Goal: Information Seeking & Learning: Compare options

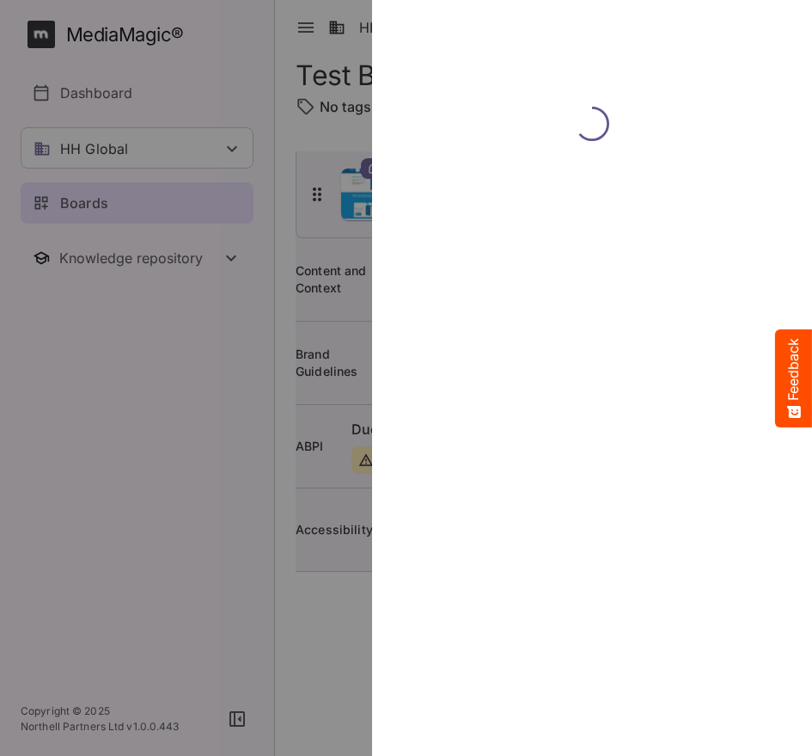
scroll to position [0, 19]
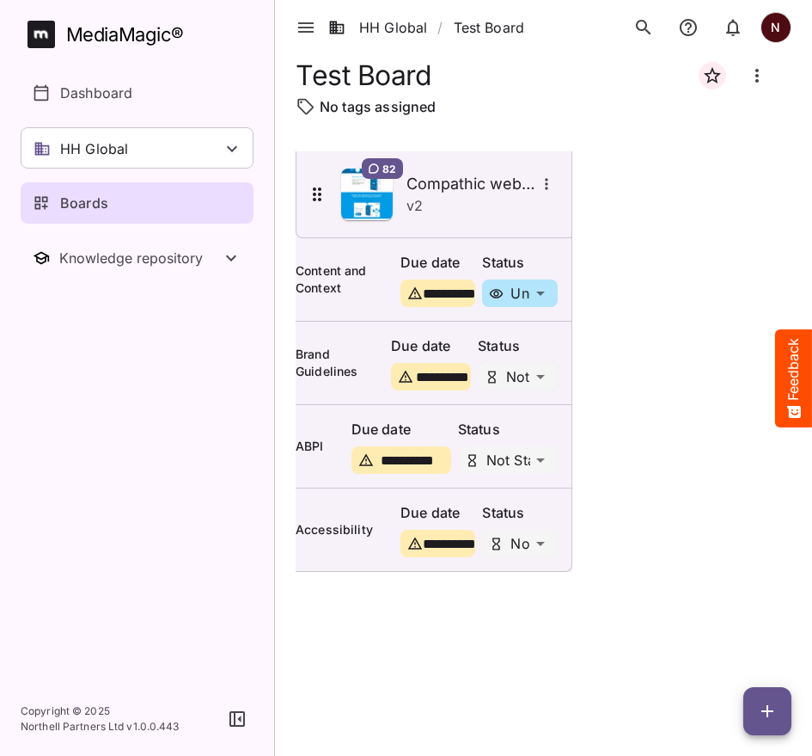
click at [559, 383] on div "HH Global / Test Board N MediaMagic ® Dashboard HH Global HH Global Create new …" at bounding box center [406, 374] width 812 height 748
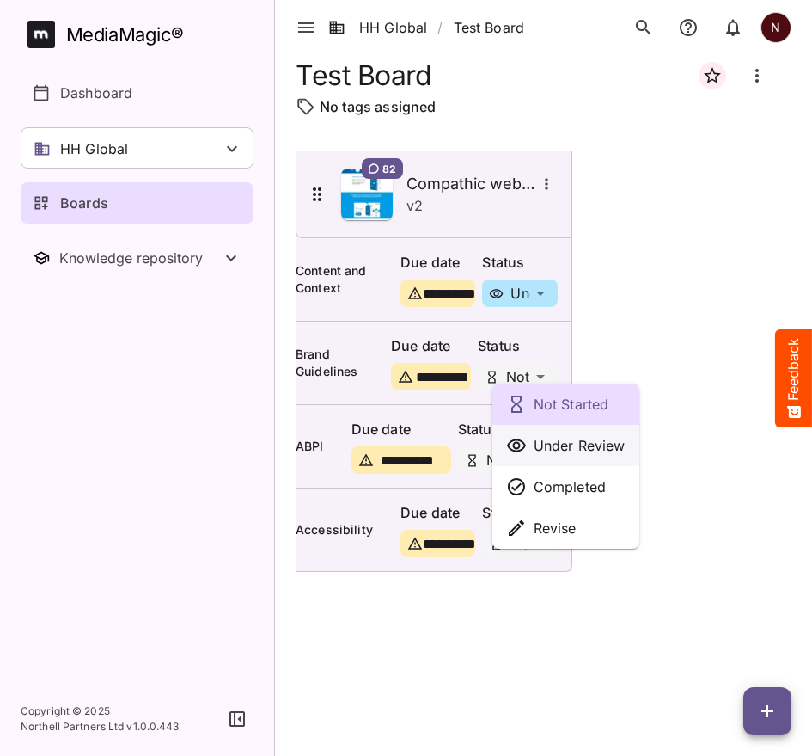
click at [553, 437] on p "Under Review" at bounding box center [580, 445] width 92 height 21
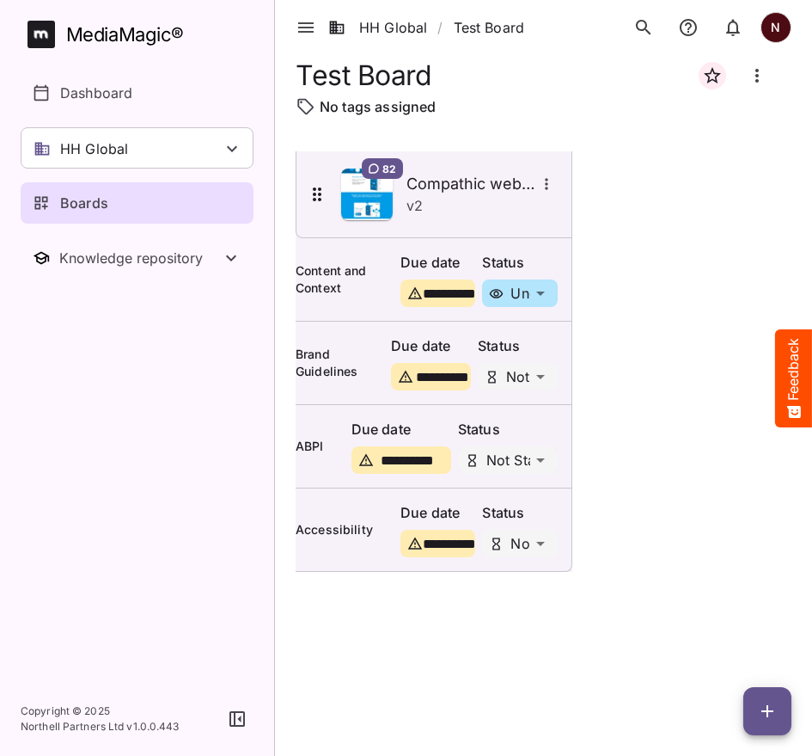
click at [557, 465] on div "HH Global / Test Board N MediaMagic ® Dashboard HH Global HH Global Create new …" at bounding box center [406, 374] width 812 height 748
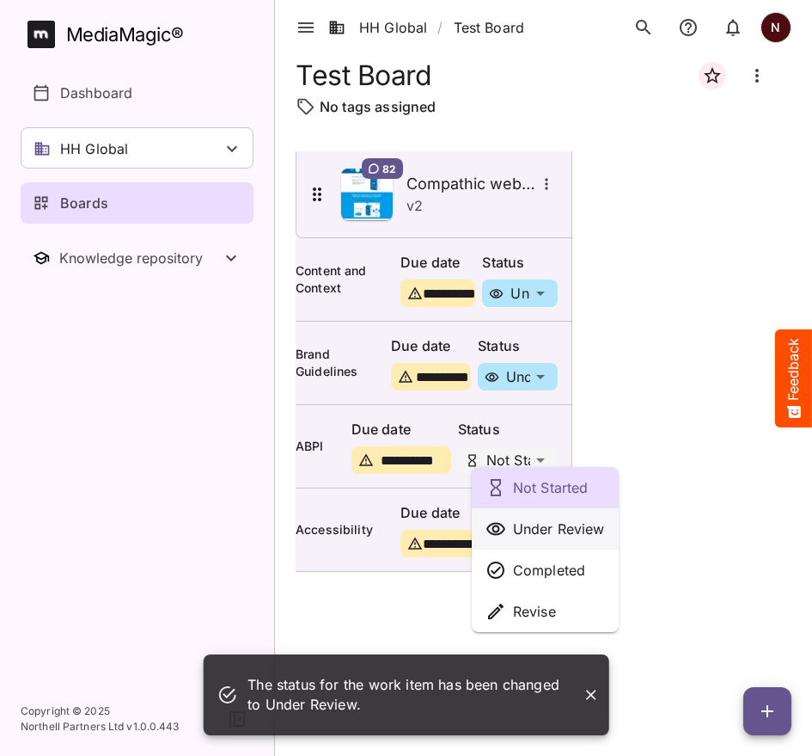
click at [535, 530] on p "Under Review" at bounding box center [559, 528] width 92 height 21
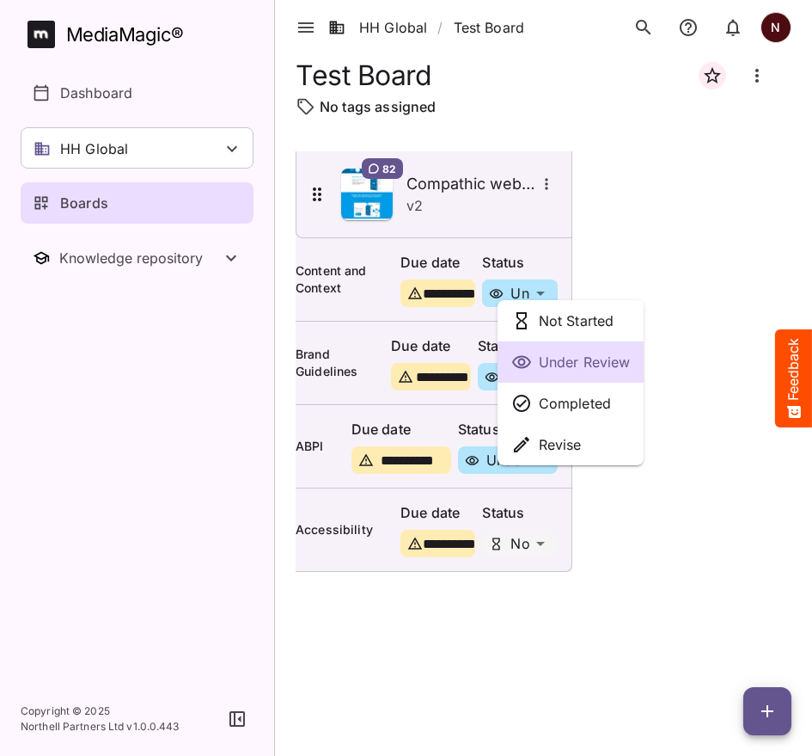
click at [560, 303] on div "Not Started Under Review Completed Revise HH Global / Test Board N MediaMagic ®…" at bounding box center [406, 374] width 812 height 748
click at [576, 401] on p "Completed" at bounding box center [575, 403] width 72 height 21
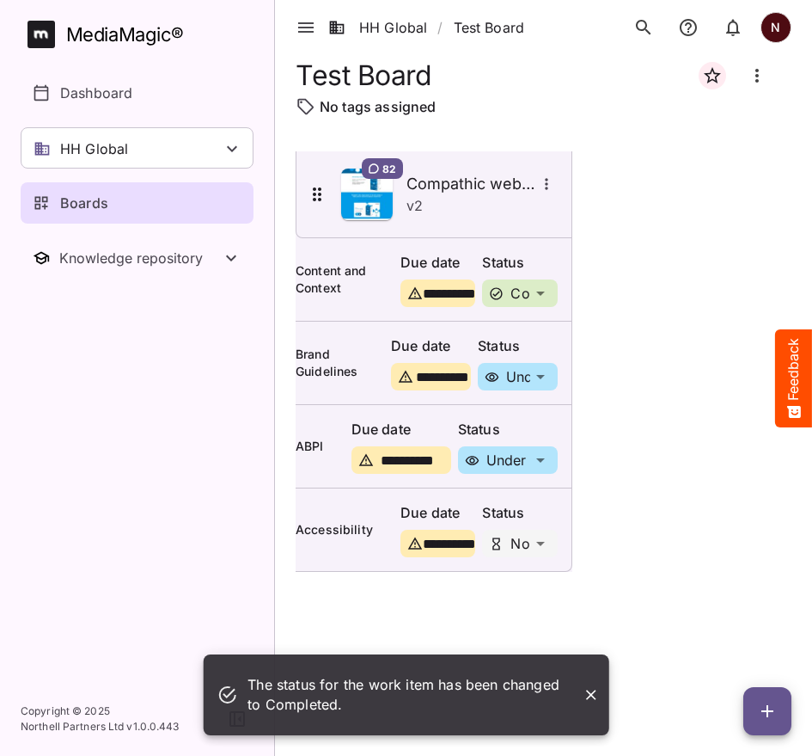
click at [683, 581] on div "**********" at bounding box center [544, 439] width 496 height 577
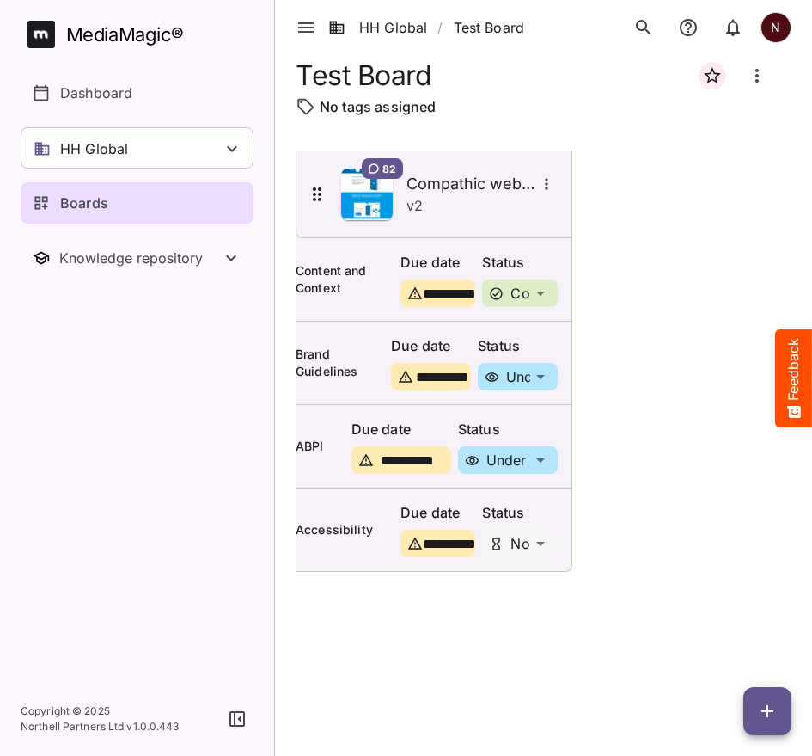
click at [111, 205] on div "Boards" at bounding box center [138, 203] width 211 height 21
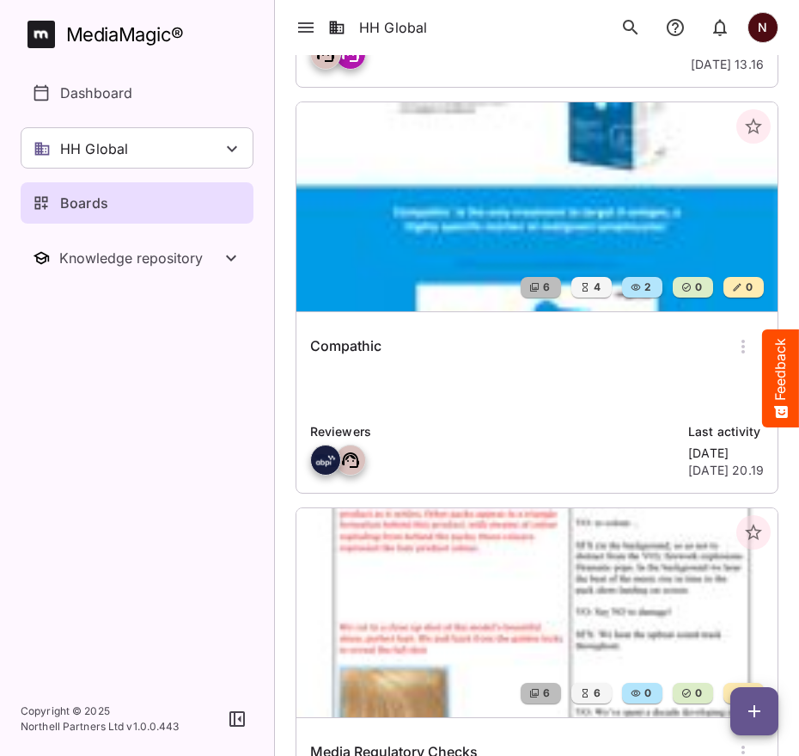
scroll to position [878, 0]
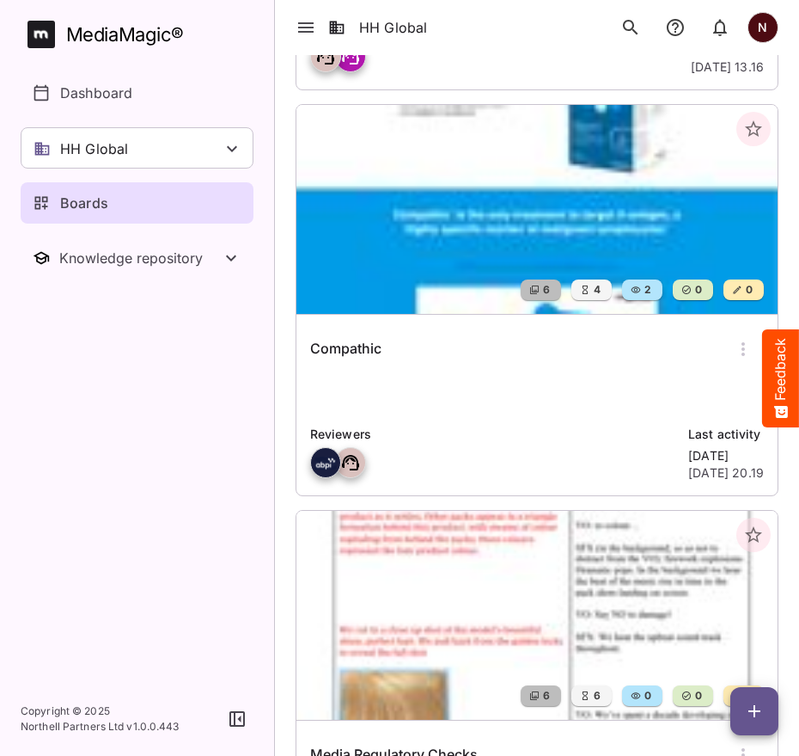
click at [499, 413] on div "Compathic Reviewers Last activity Yesterday 6th Oct 2025, 20.19" at bounding box center [537, 405] width 481 height 181
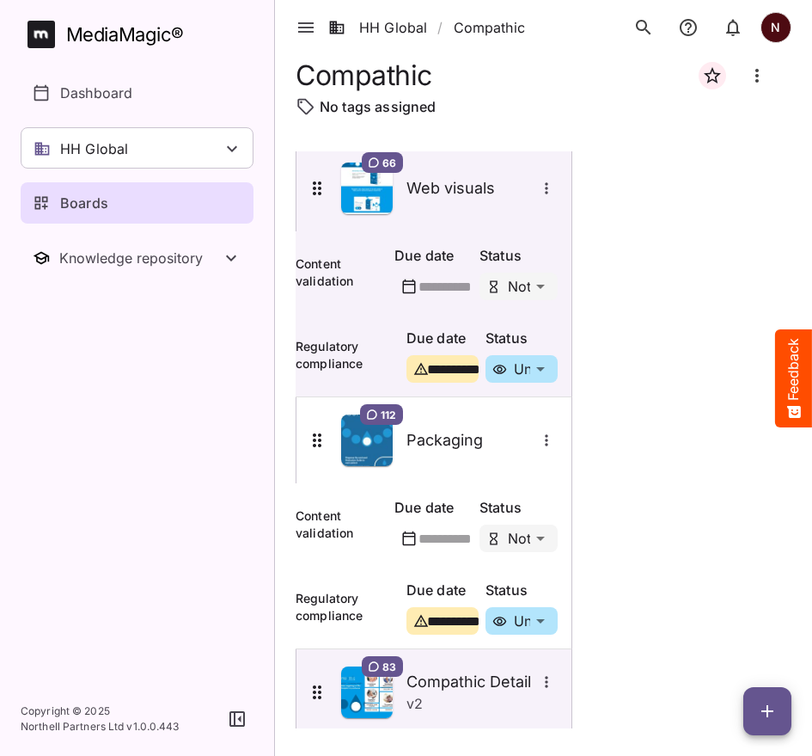
scroll to position [18, 0]
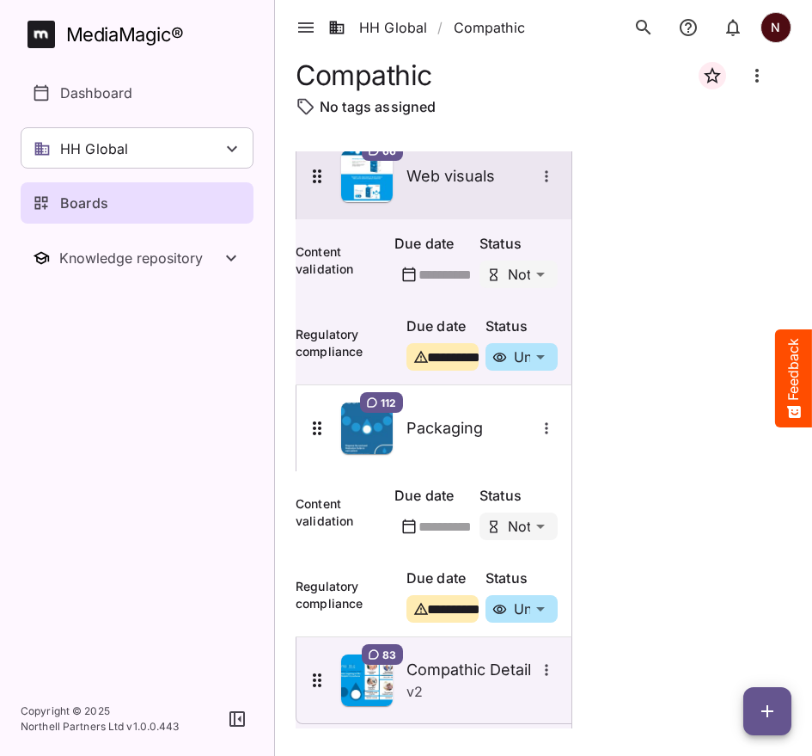
click at [555, 183] on icon "More options for Web visuals" at bounding box center [546, 176] width 17 height 17
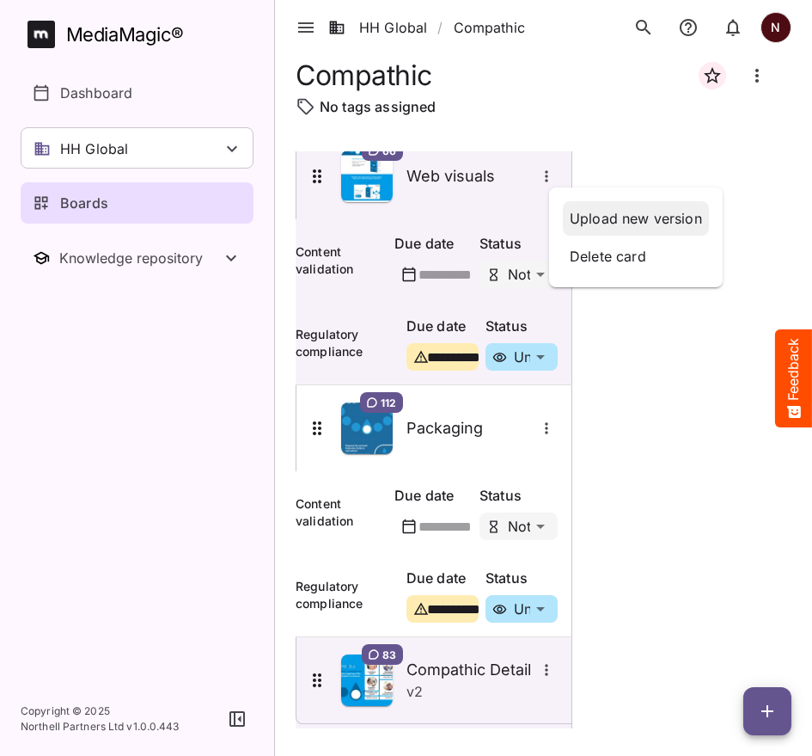
click at [591, 220] on p "Upload new version" at bounding box center [636, 218] width 132 height 21
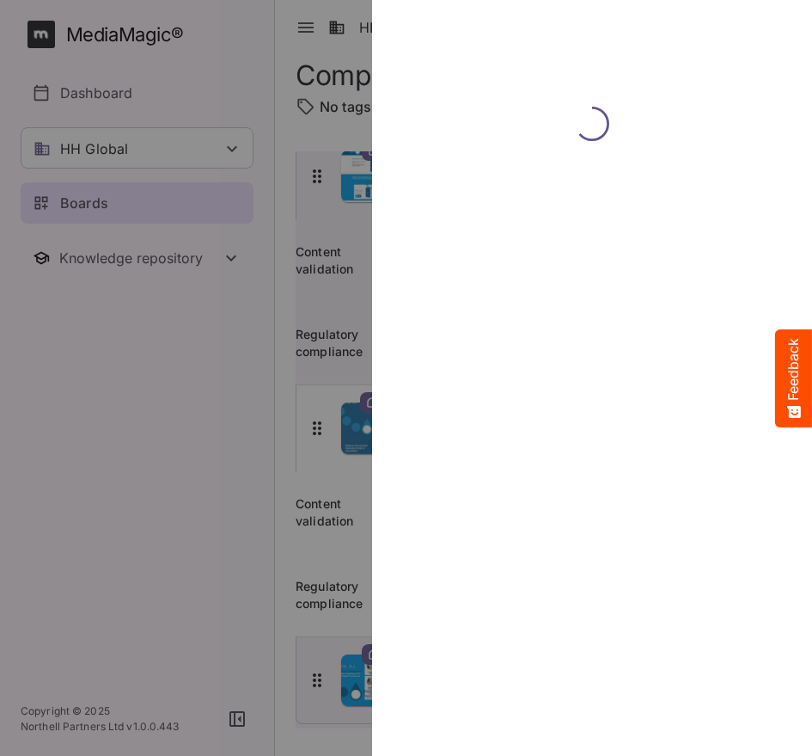
click at [180, 371] on div at bounding box center [406, 378] width 812 height 756
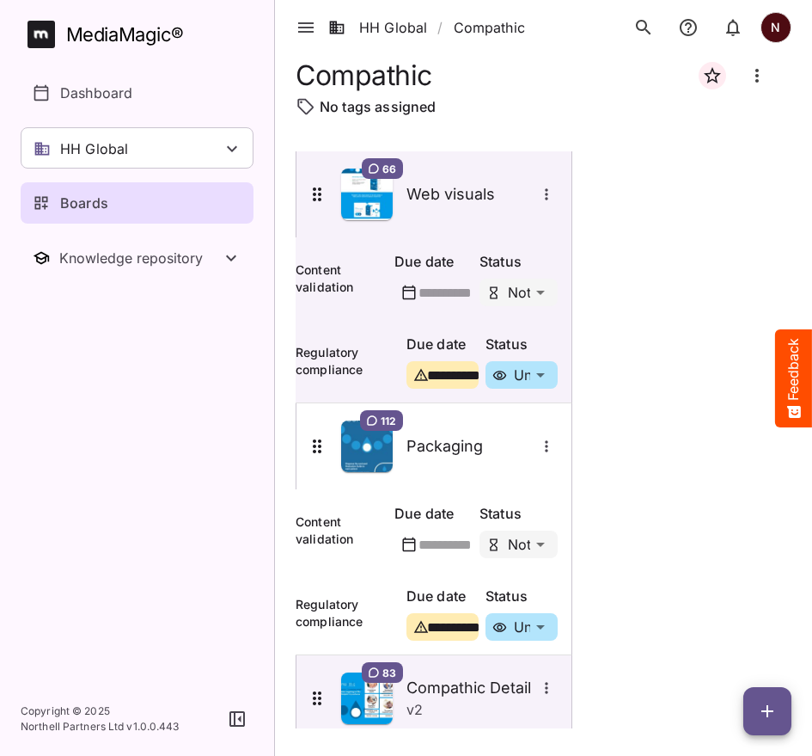
click at [89, 214] on link "Boards" at bounding box center [137, 202] width 233 height 41
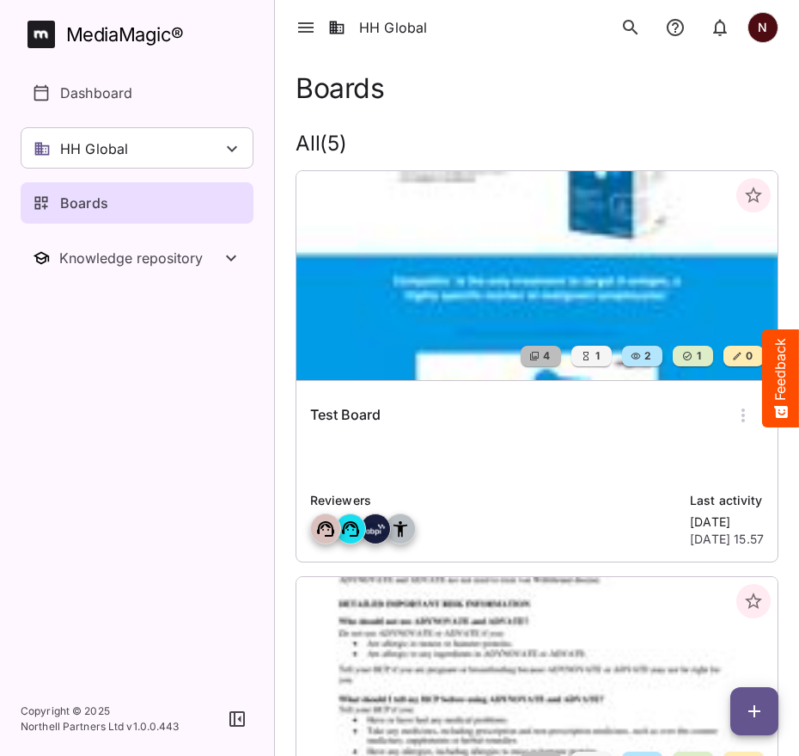
click at [416, 253] on img at bounding box center [537, 275] width 481 height 209
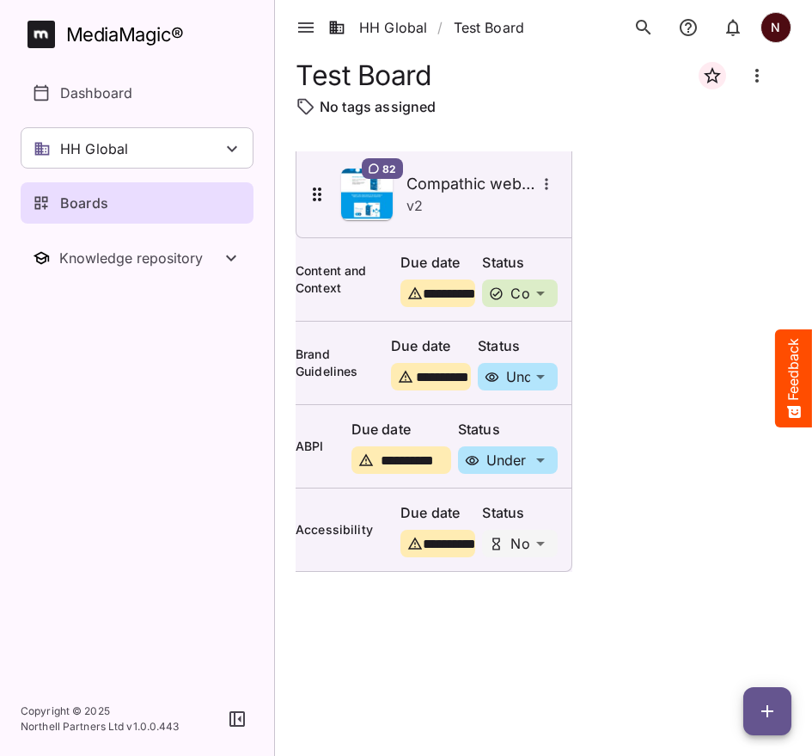
click at [83, 197] on p "Boards" at bounding box center [84, 203] width 48 height 21
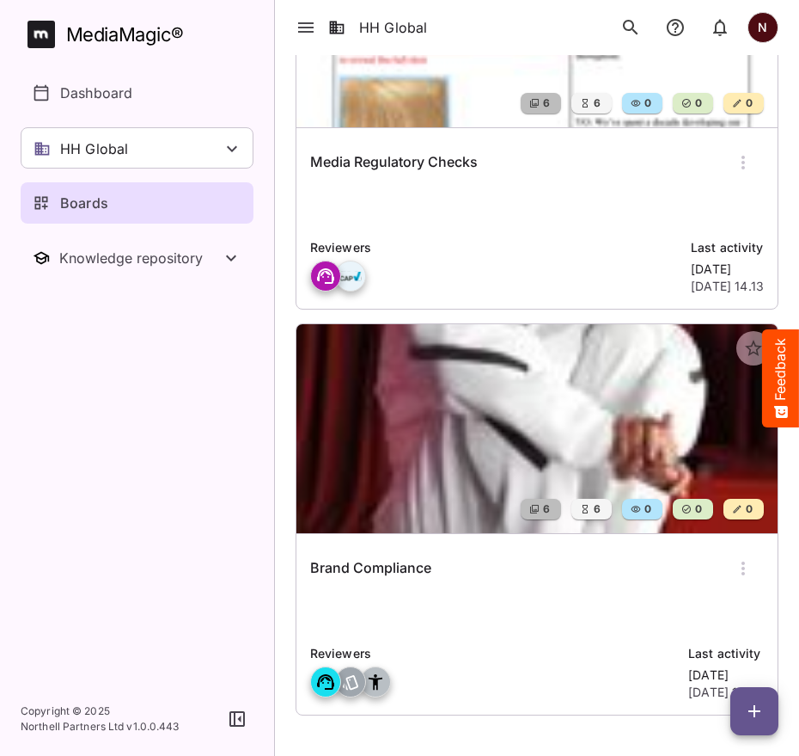
scroll to position [1477, 0]
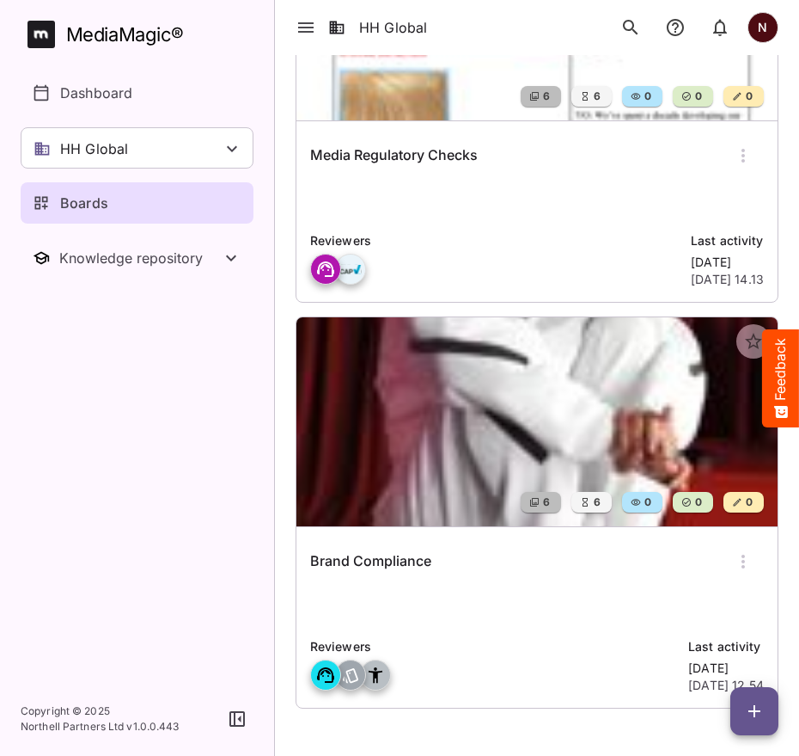
click at [458, 445] on img at bounding box center [537, 421] width 481 height 209
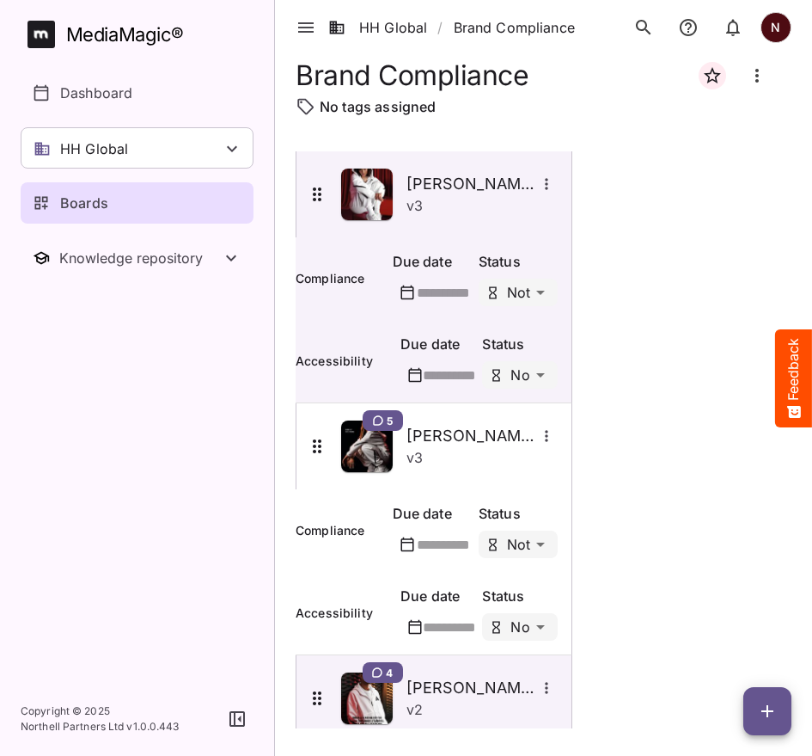
click at [788, 367] on div "HH Global / Brand Compliance N MediaMagic ® Dashboard HH Global HH Global Creat…" at bounding box center [406, 374] width 812 height 748
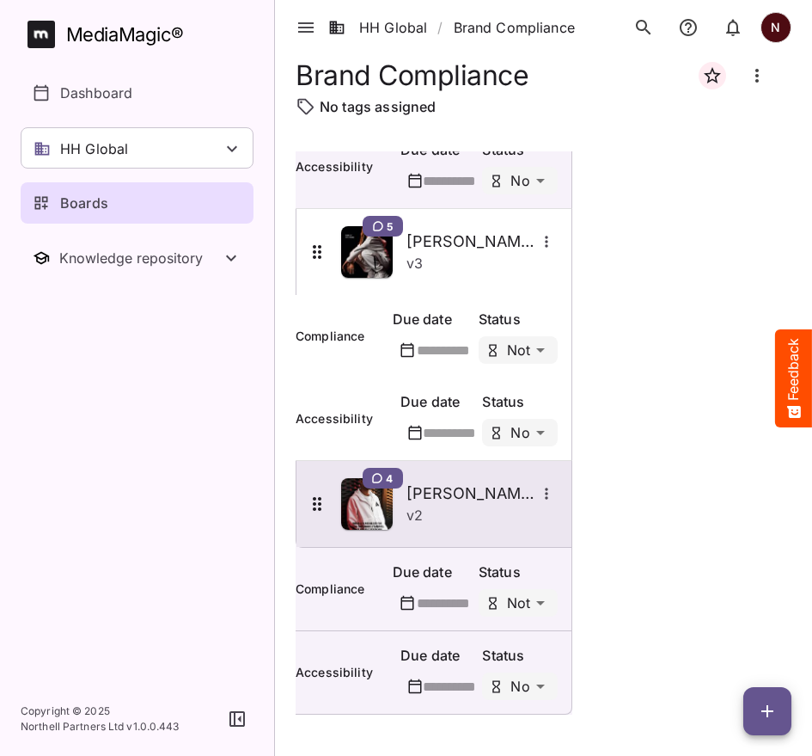
click at [548, 487] on icon "More options for Jude" at bounding box center [546, 492] width 3 height 11
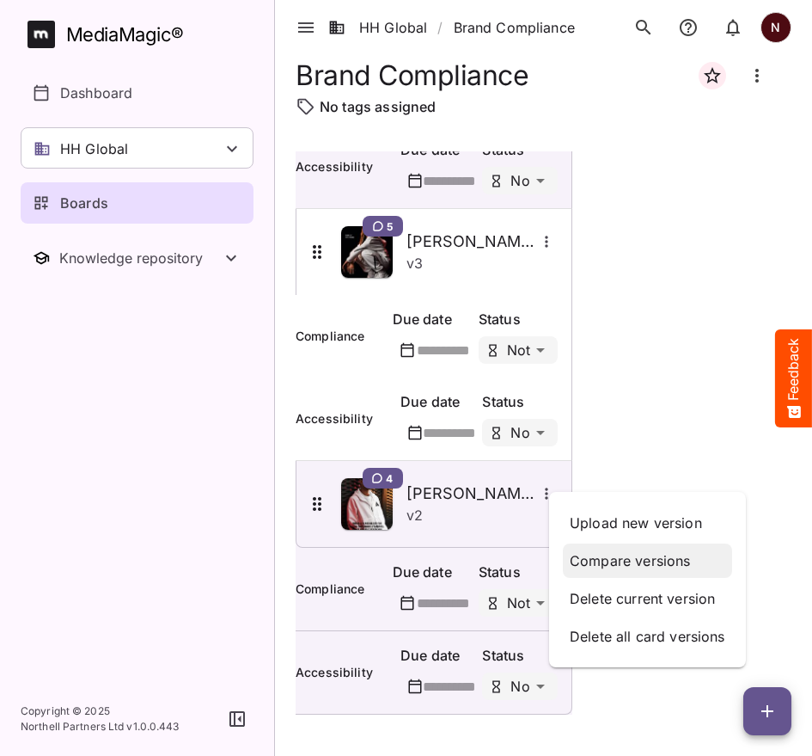
click at [614, 562] on p "Compare versions" at bounding box center [648, 560] width 156 height 21
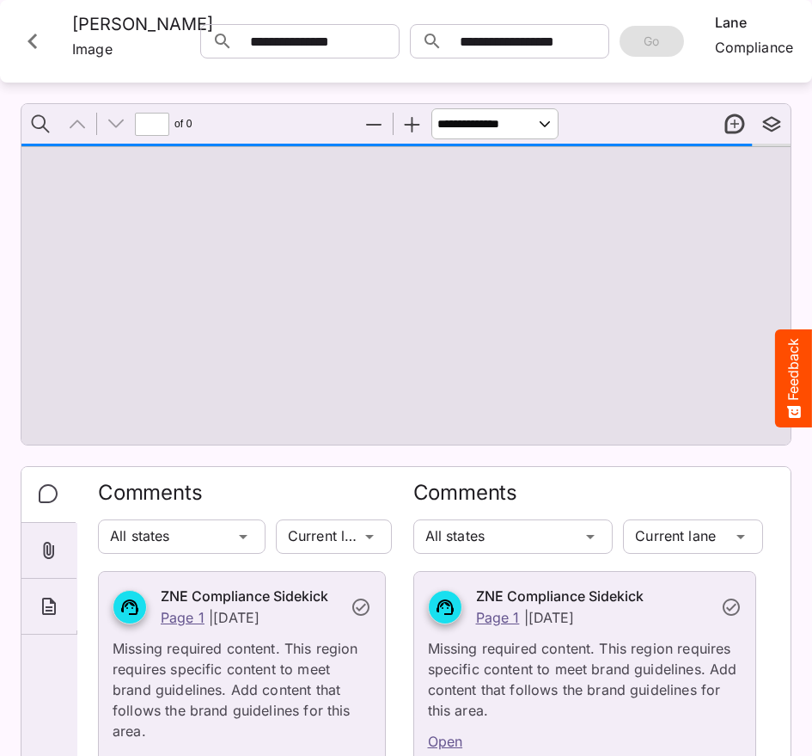
type input "*"
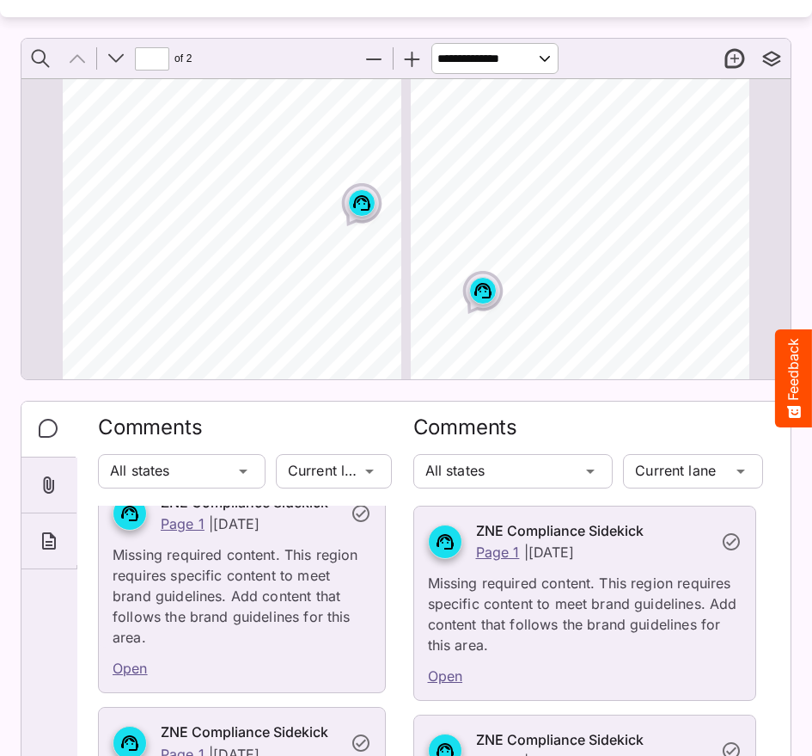
scroll to position [3, 0]
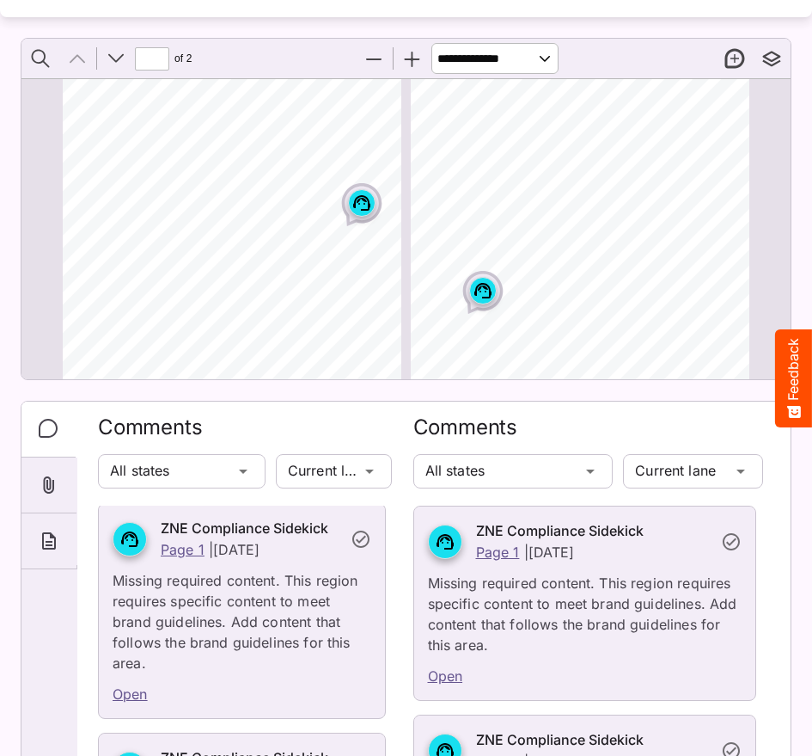
click at [133, 549] on icon at bounding box center [129, 539] width 21 height 21
click at [346, 212] on svg\ "Page ⁨1⁩" at bounding box center [240, 434] width 356 height 707
click at [138, 702] on link "Open" at bounding box center [130, 693] width 35 height 17
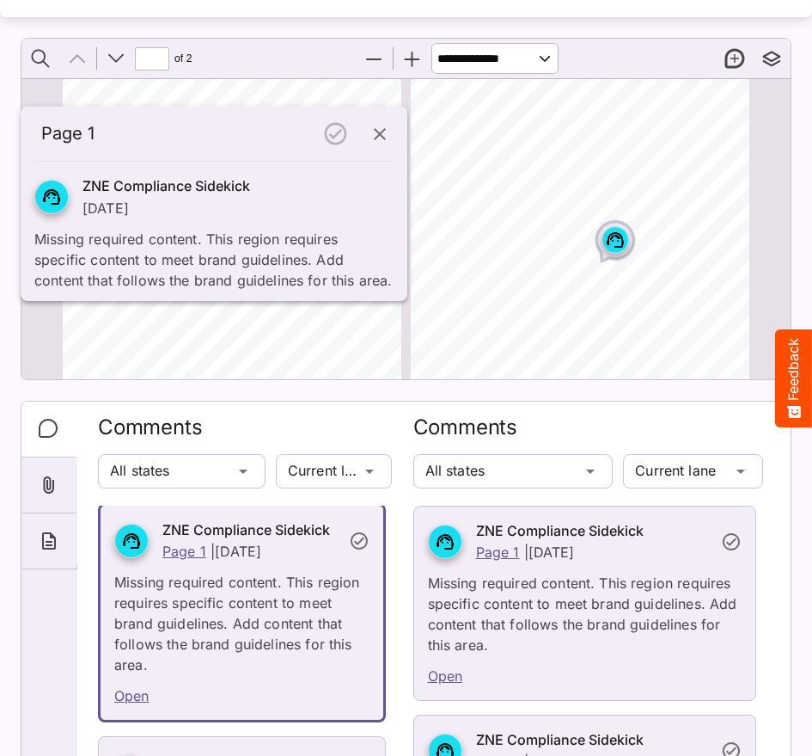
scroll to position [4, 0]
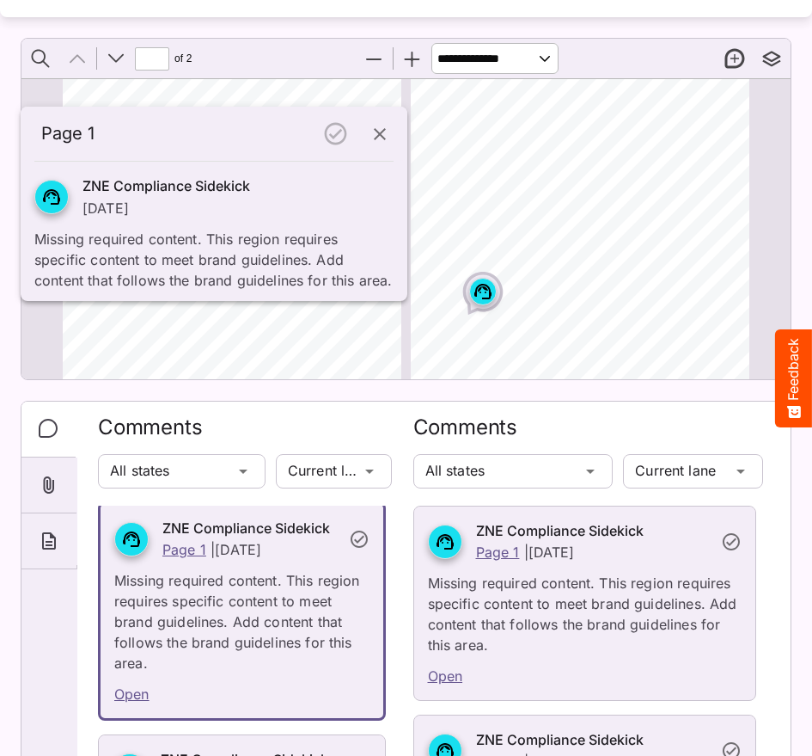
click at [377, 143] on icon "button" at bounding box center [380, 134] width 21 height 21
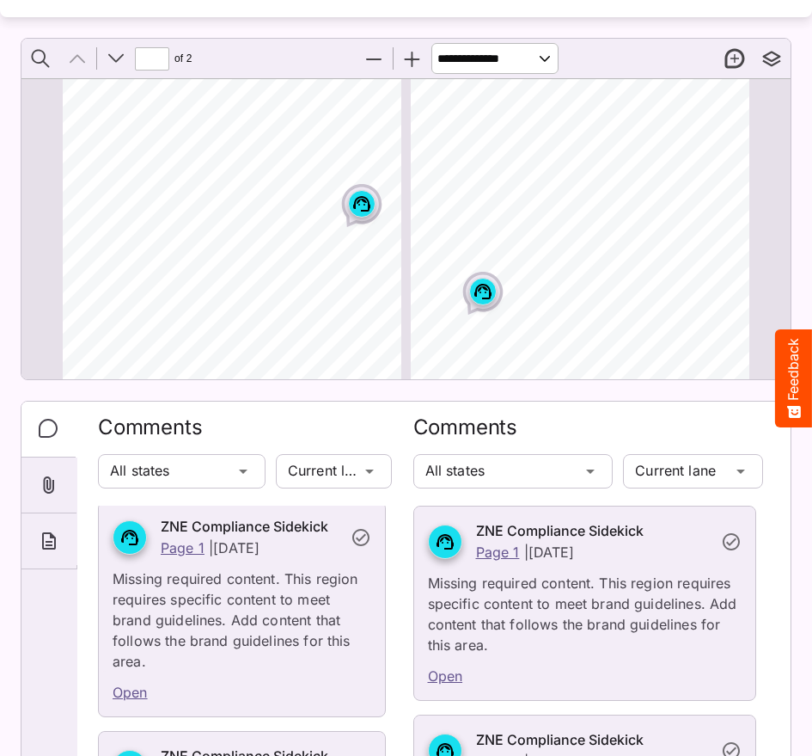
scroll to position [3, 0]
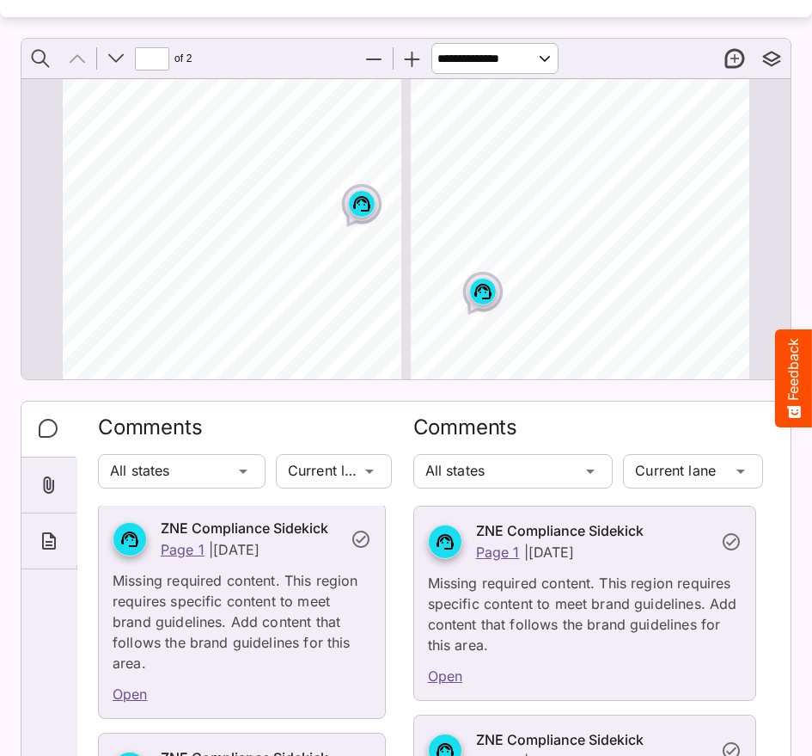
click at [721, 55] on button "New thread" at bounding box center [735, 58] width 36 height 36
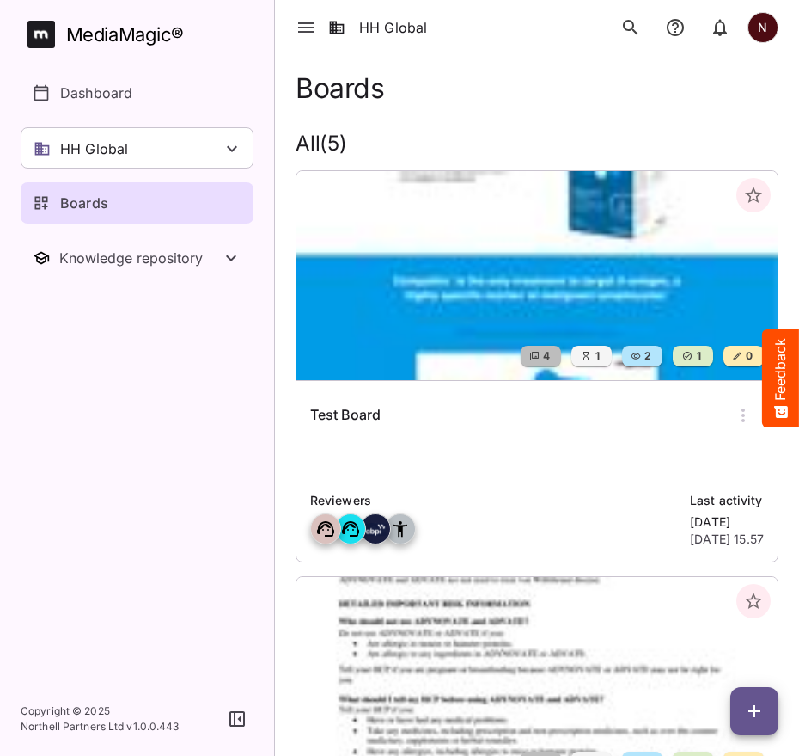
click at [483, 329] on img at bounding box center [537, 275] width 481 height 209
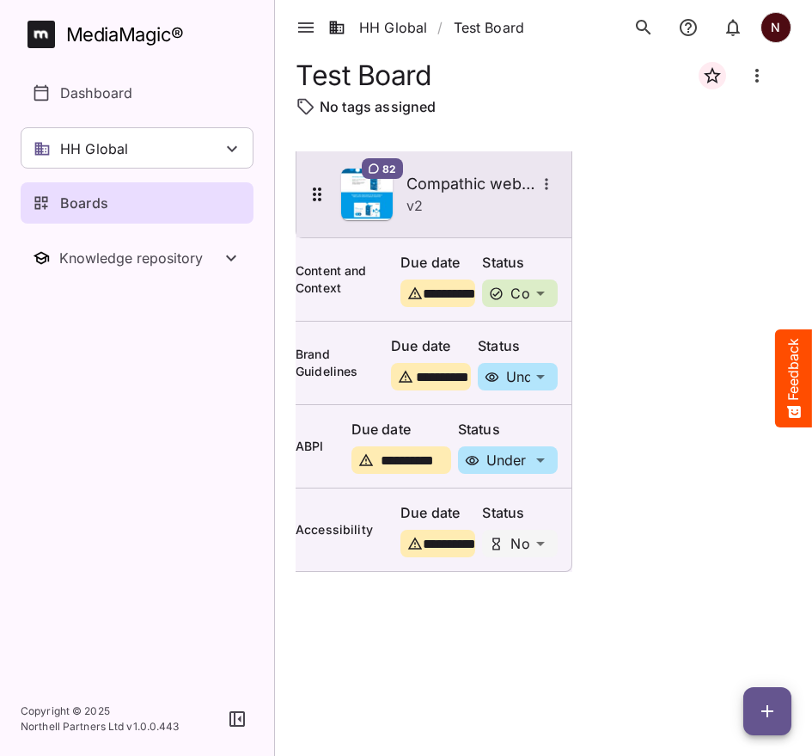
click at [555, 189] on icon "More options for Compathic website" at bounding box center [546, 183] width 17 height 17
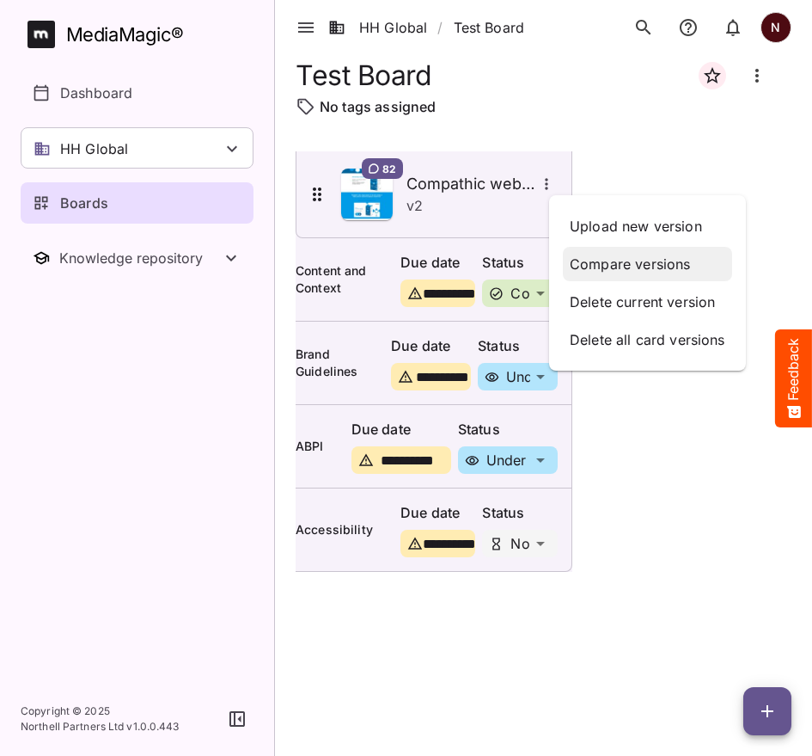
click at [609, 272] on p "Compare versions" at bounding box center [648, 264] width 156 height 21
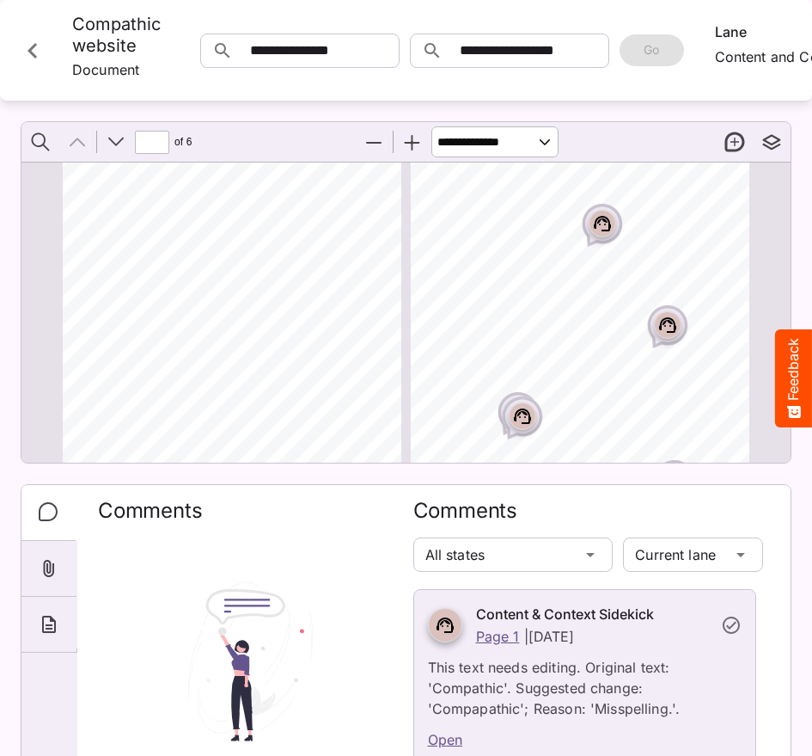
scroll to position [411, 0]
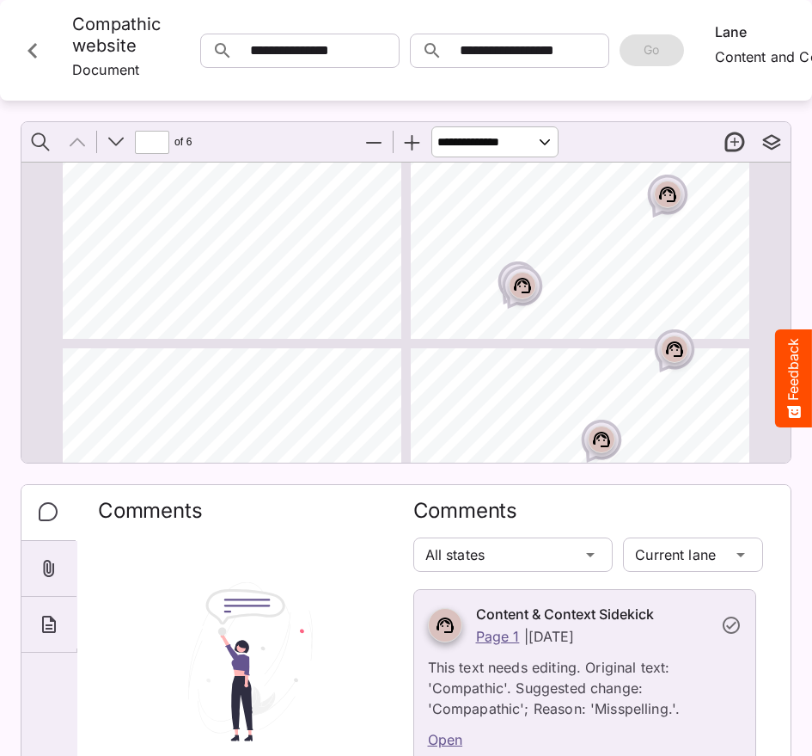
type input "*"
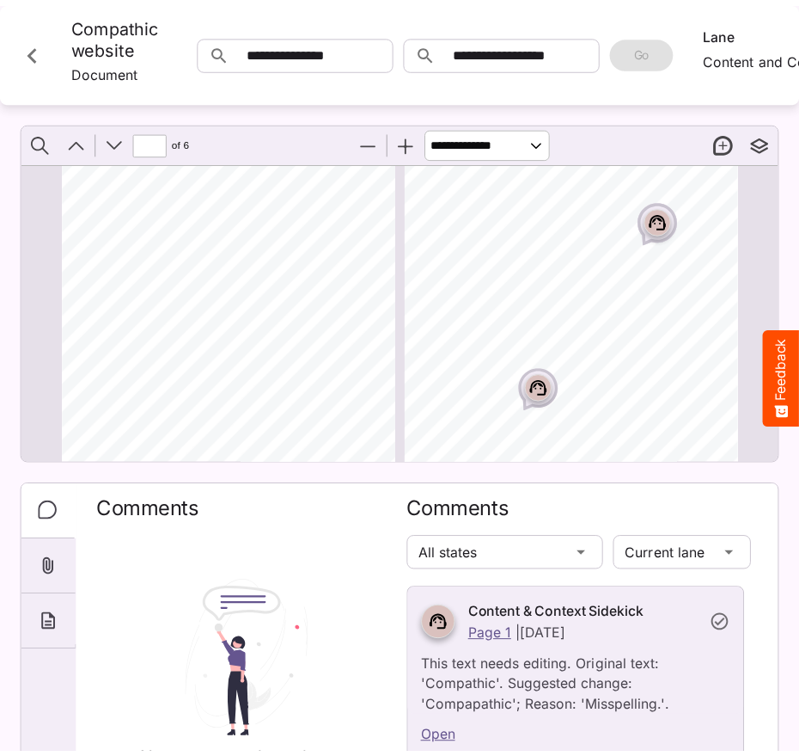
scroll to position [888, 0]
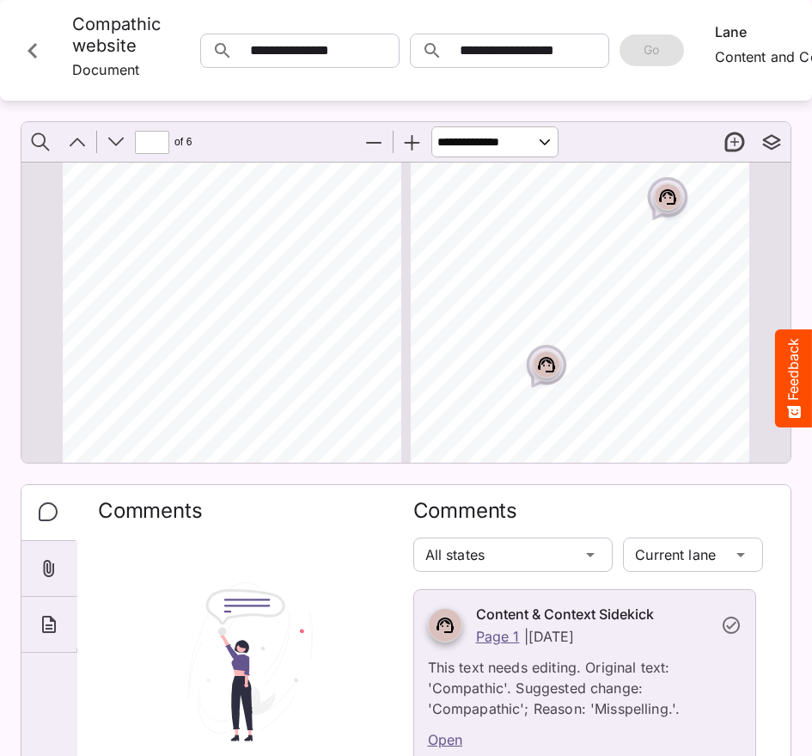
click at [659, 205] on icon "Page ⁨4⁩" at bounding box center [667, 196] width 17 height 15
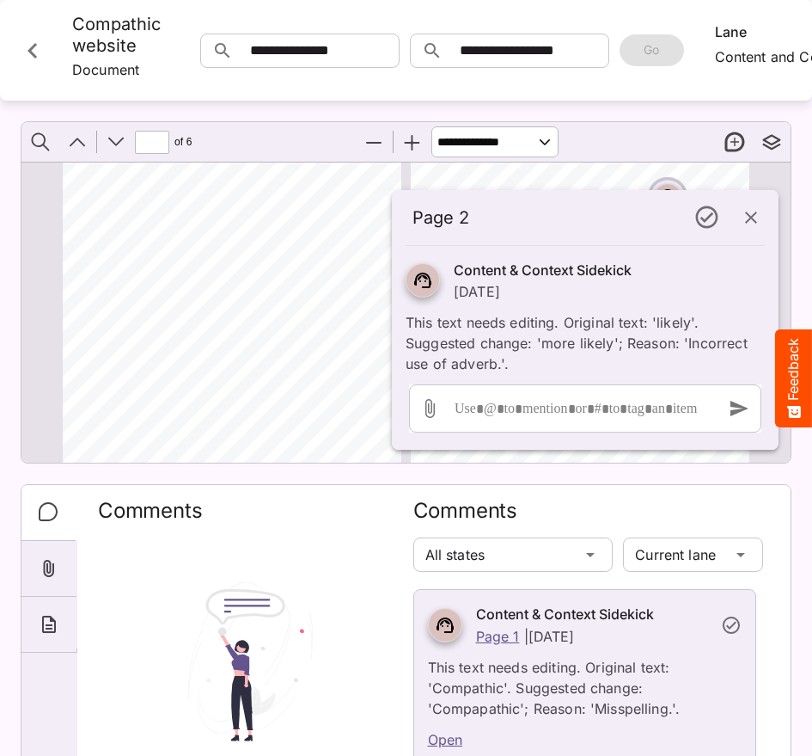
click at [758, 217] on icon "button" at bounding box center [751, 217] width 21 height 21
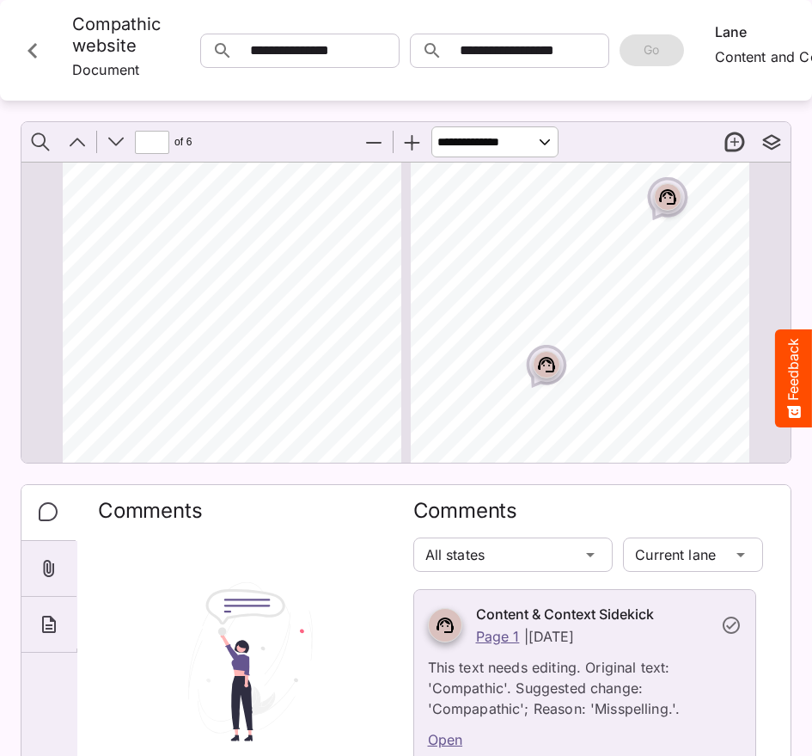
click at [28, 52] on icon "Close card" at bounding box center [32, 50] width 31 height 31
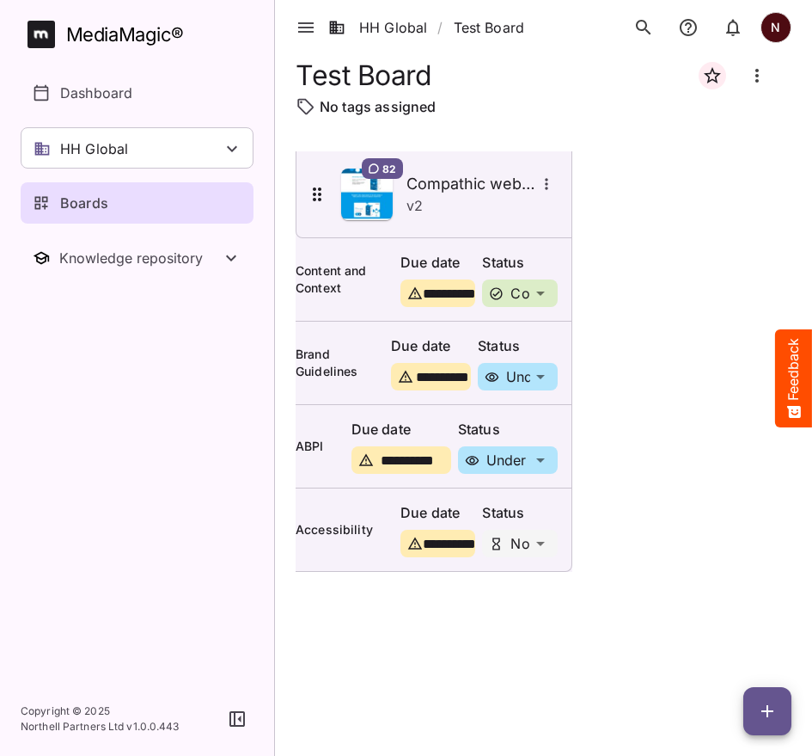
click at [87, 205] on p "Boards" at bounding box center [84, 203] width 48 height 21
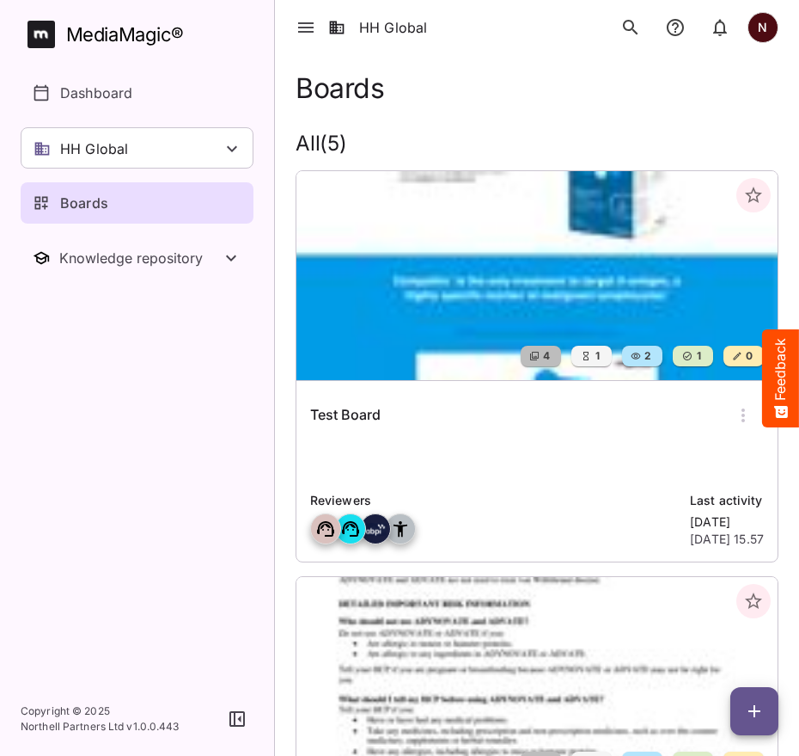
click at [305, 20] on icon "button" at bounding box center [306, 27] width 21 height 21
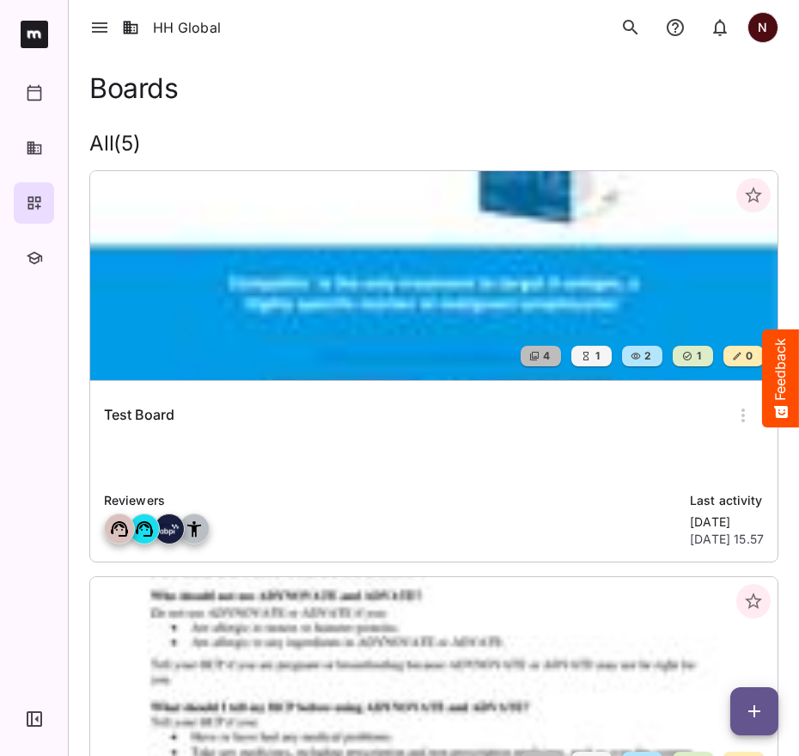
click at [100, 37] on icon "button" at bounding box center [99, 27] width 21 height 21
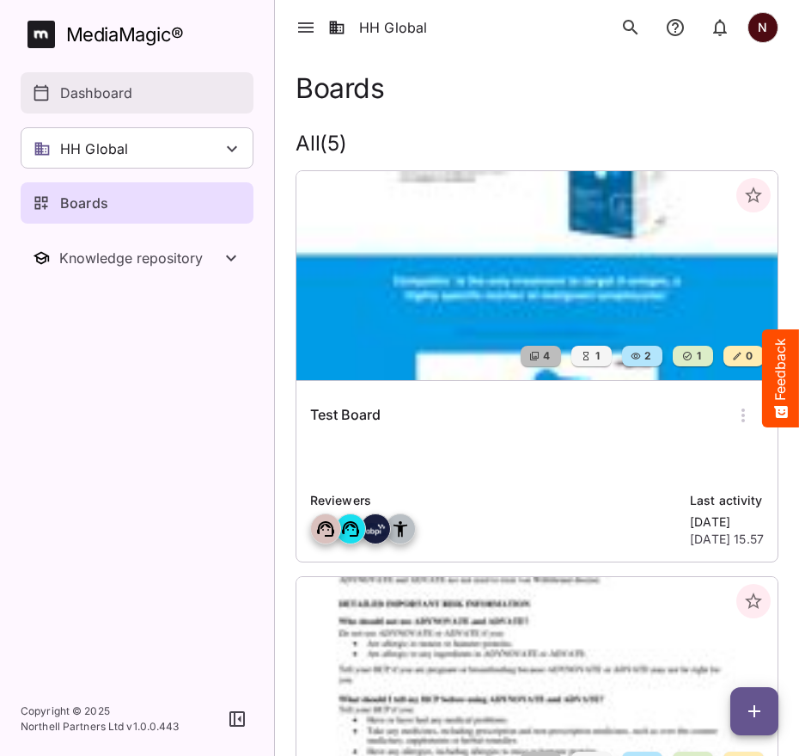
click at [103, 97] on p "Dashboard" at bounding box center [96, 93] width 72 height 21
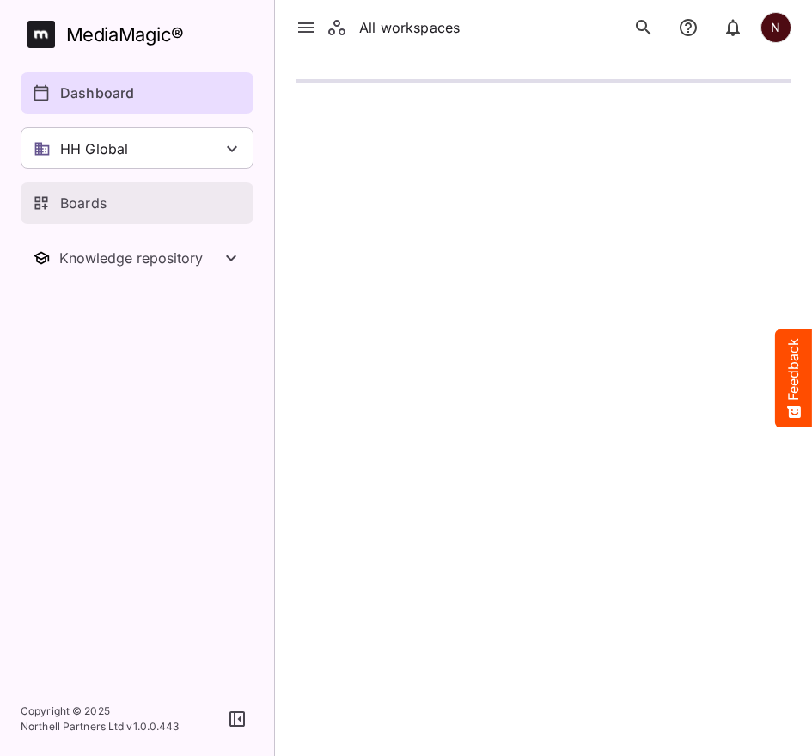
click at [76, 204] on p "Boards" at bounding box center [83, 203] width 46 height 21
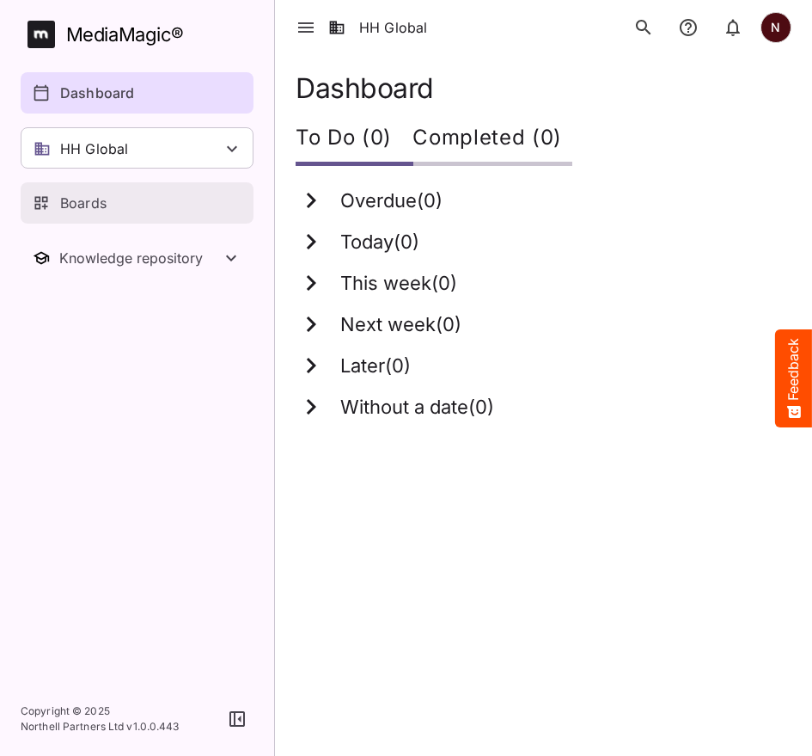
click at [76, 204] on p "Boards" at bounding box center [83, 203] width 46 height 21
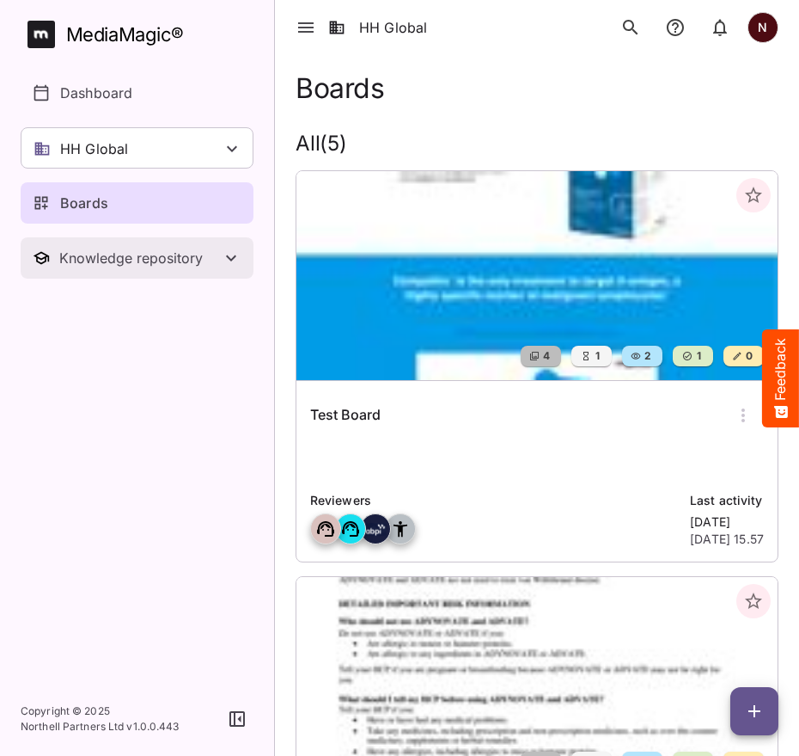
click at [242, 249] on button "Knowledge repository" at bounding box center [137, 257] width 233 height 41
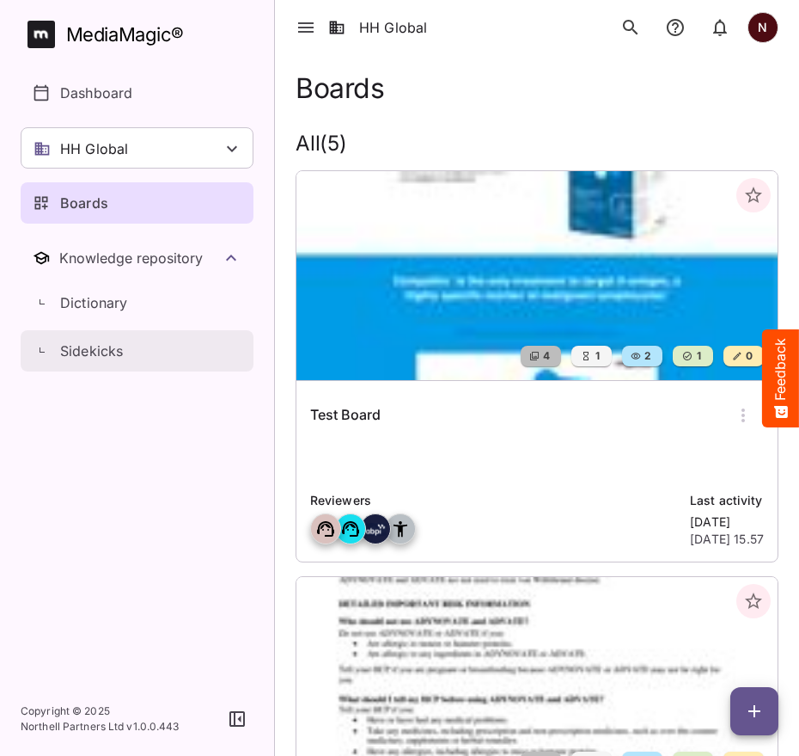
click at [100, 346] on p "Sidekicks" at bounding box center [91, 350] width 63 height 21
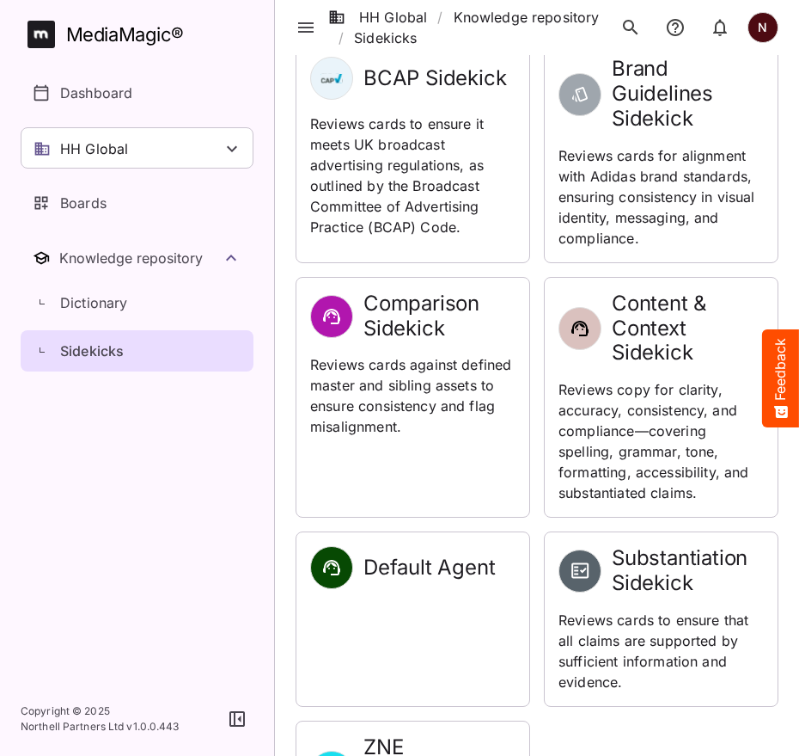
scroll to position [401, 0]
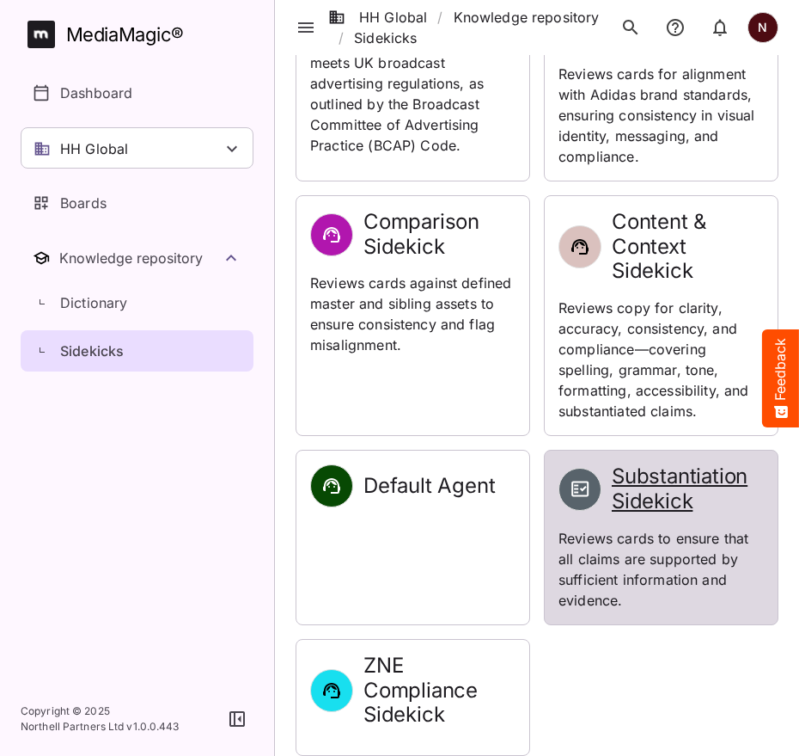
click at [654, 470] on h2 "Substantiation Sidekick" at bounding box center [688, 489] width 152 height 50
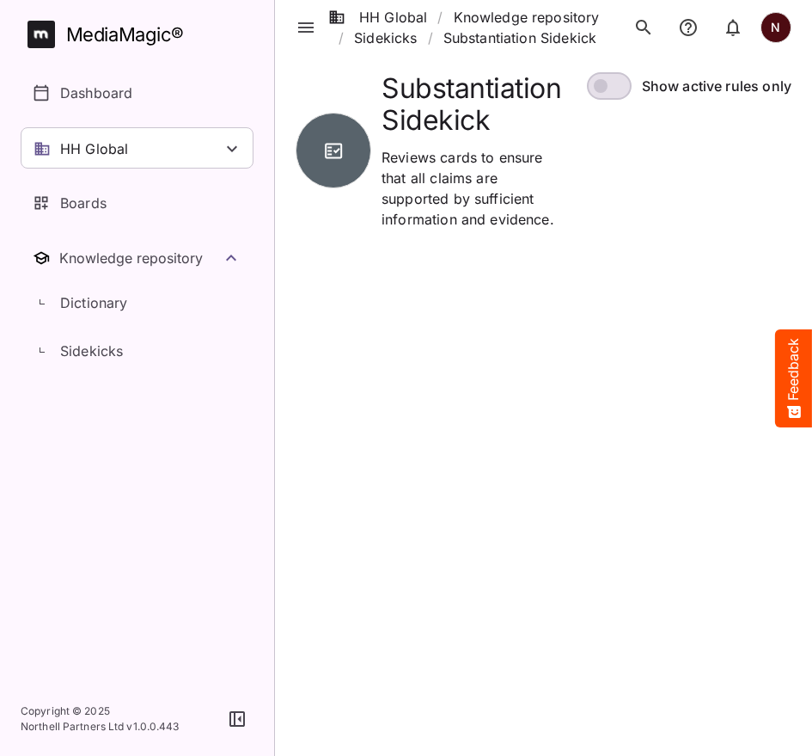
click at [654, 230] on html "HH Global / Knowledge repository / Sidekicks / Substantiation Sidekick N MediaM…" at bounding box center [406, 115] width 812 height 230
click at [395, 37] on link "Sidekicks" at bounding box center [385, 38] width 63 height 21
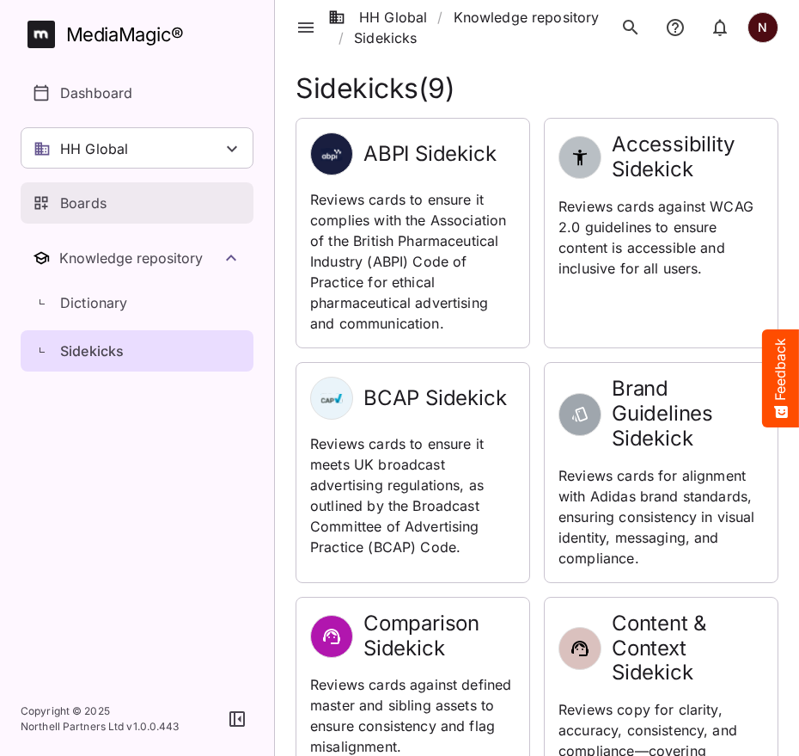
click at [79, 211] on p "Boards" at bounding box center [83, 203] width 46 height 21
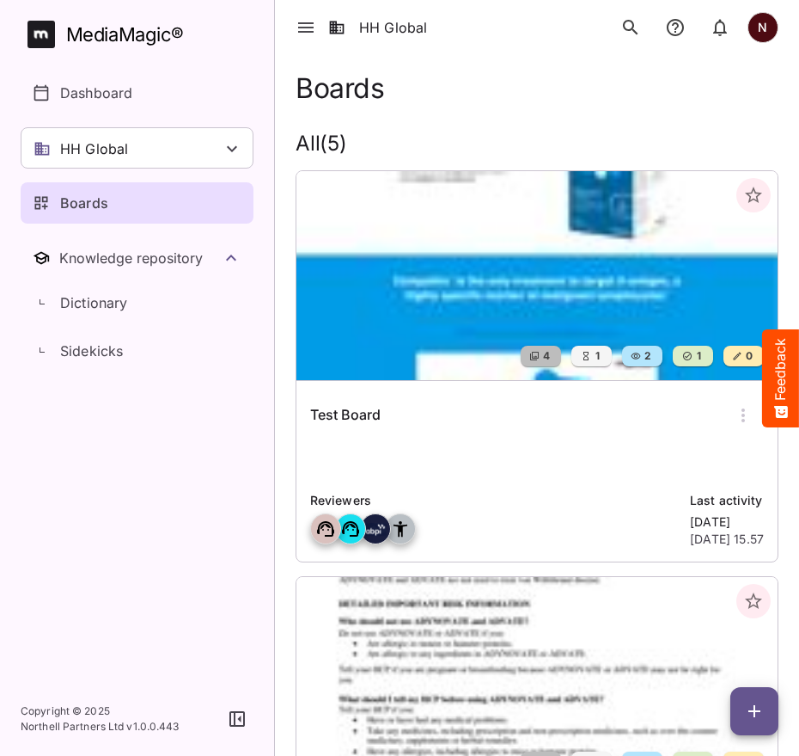
click at [481, 292] on img at bounding box center [537, 275] width 481 height 209
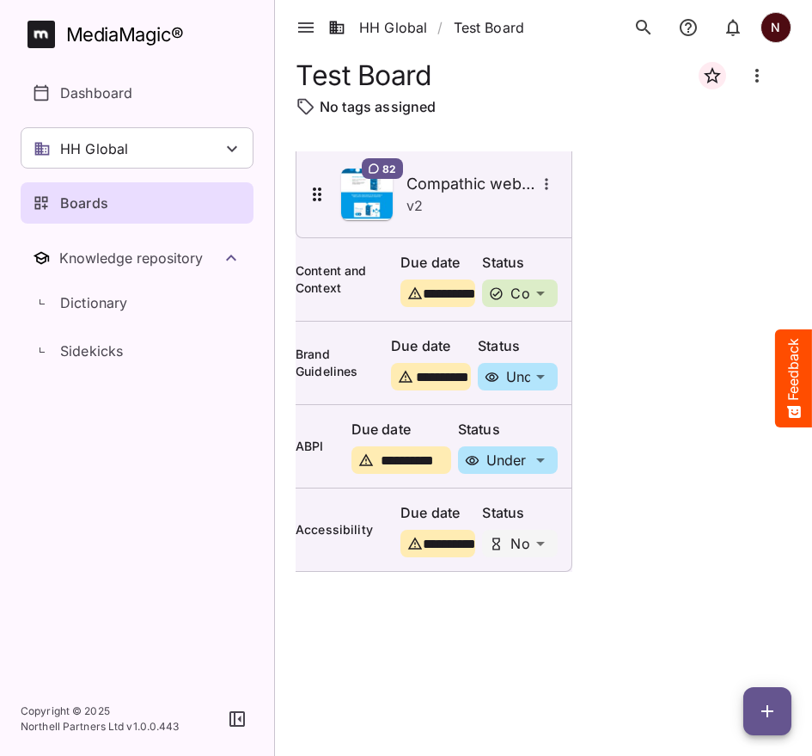
click at [779, 721] on button "button" at bounding box center [768, 711] width 48 height 48
click at [741, 634] on p "Add new lane" at bounding box center [724, 638] width 93 height 21
click at [647, 26] on icon "search" at bounding box center [644, 27] width 21 height 21
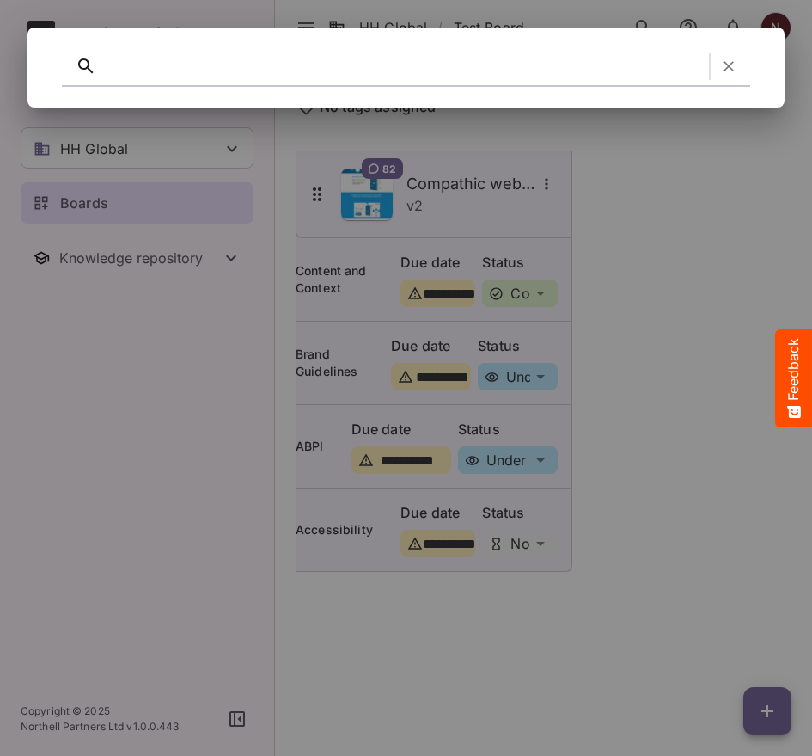
click at [732, 68] on icon "button" at bounding box center [728, 66] width 17 height 17
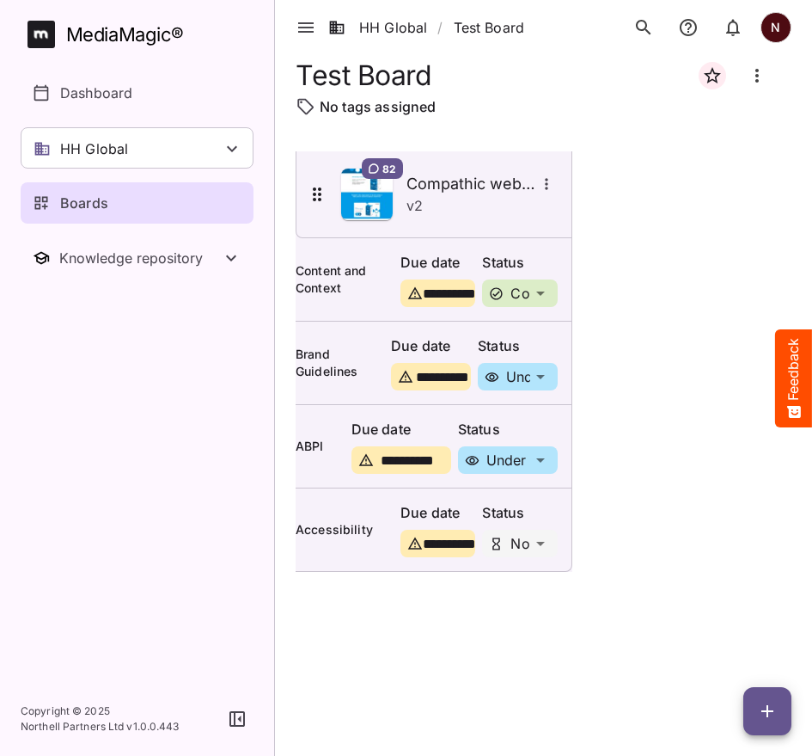
click at [644, 21] on icon "search" at bounding box center [643, 27] width 15 height 15
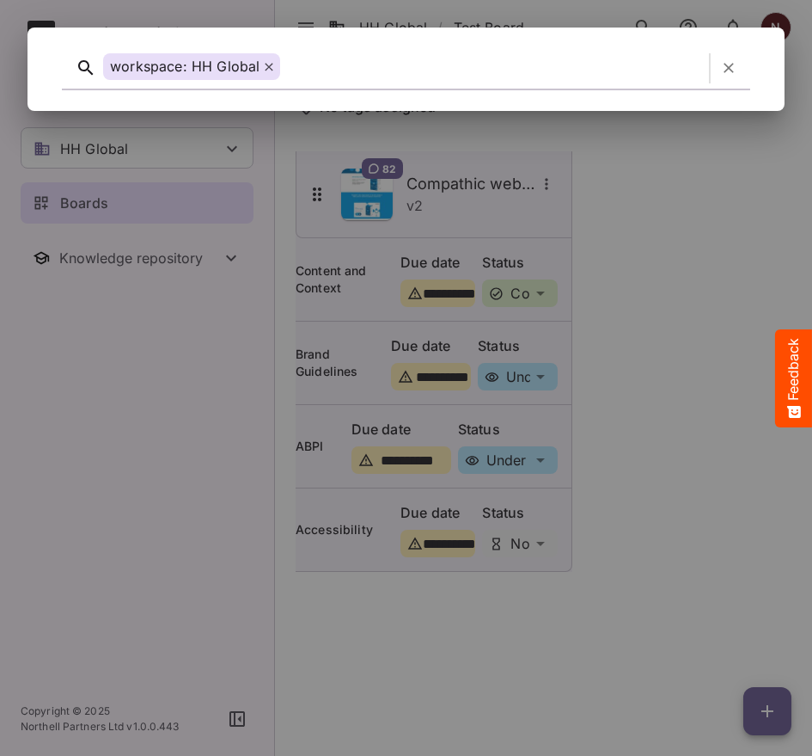
click at [731, 70] on icon "button" at bounding box center [729, 69] width 10 height 10
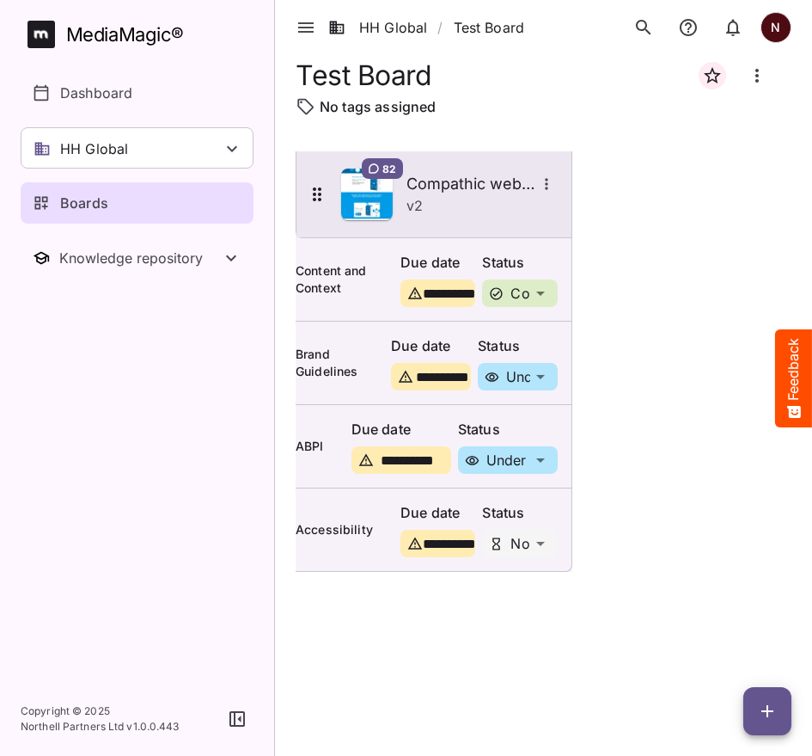
click at [555, 187] on icon "More options for Compathic website" at bounding box center [546, 183] width 17 height 17
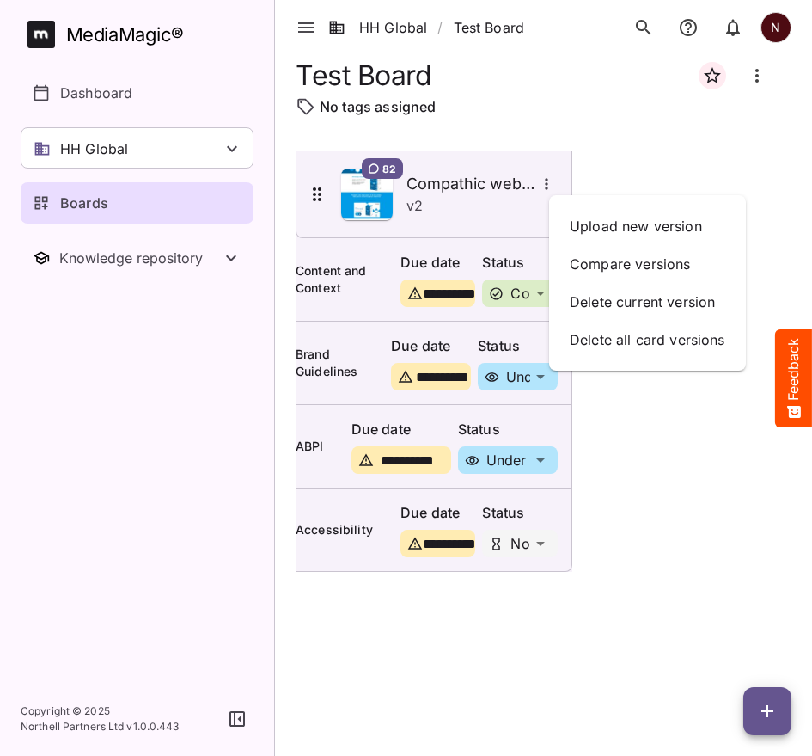
click at [761, 79] on div at bounding box center [406, 378] width 812 height 756
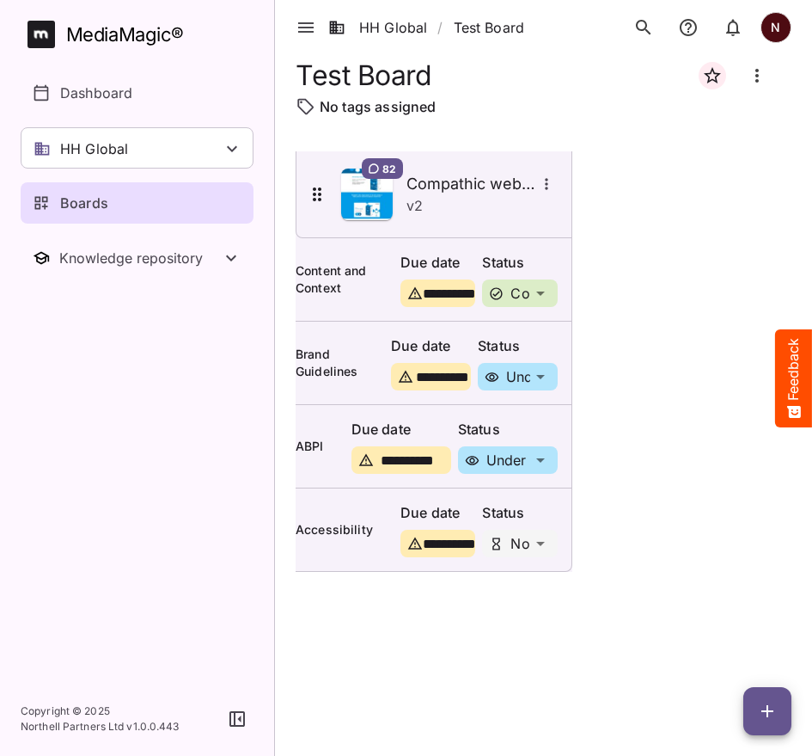
click at [761, 79] on icon "Board more options" at bounding box center [757, 75] width 21 height 21
click at [771, 711] on div at bounding box center [406, 378] width 812 height 756
click at [771, 711] on icon "button" at bounding box center [768, 711] width 12 height 12
click at [487, 695] on div at bounding box center [406, 378] width 812 height 756
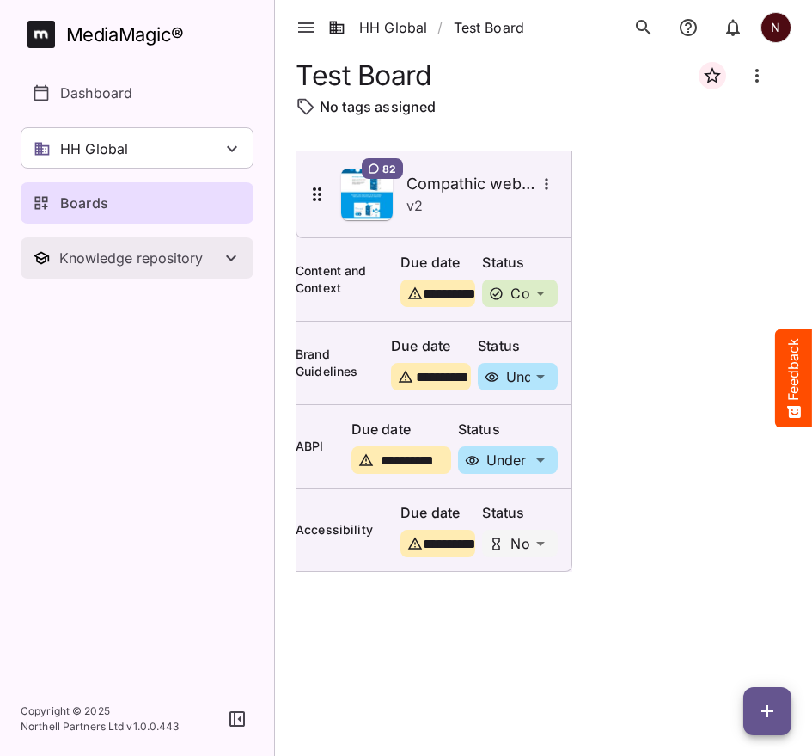
click at [228, 264] on icon "Toggle Knowledge repository" at bounding box center [231, 258] width 21 height 21
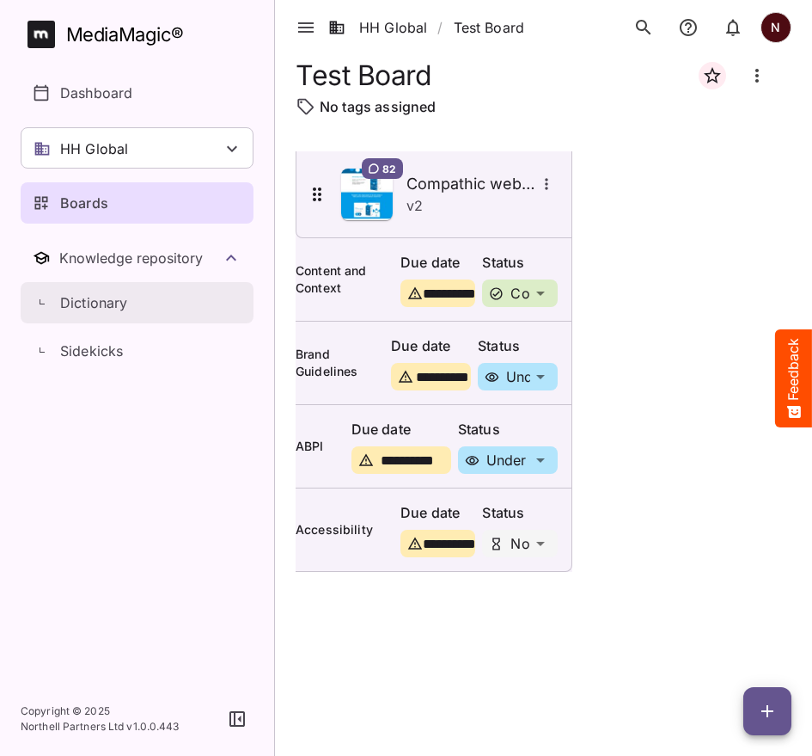
click at [86, 313] on link "Dictionary" at bounding box center [137, 302] width 233 height 41
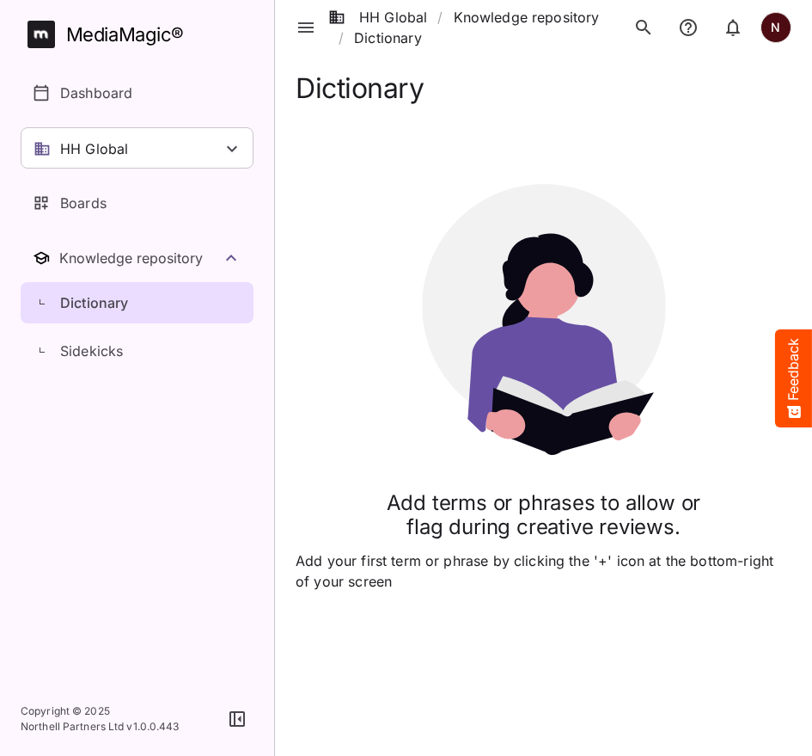
click at [501, 566] on p "Add your first term or phrase by clicking the '+' icon at the bottom-right of y…" at bounding box center [544, 570] width 496 height 41
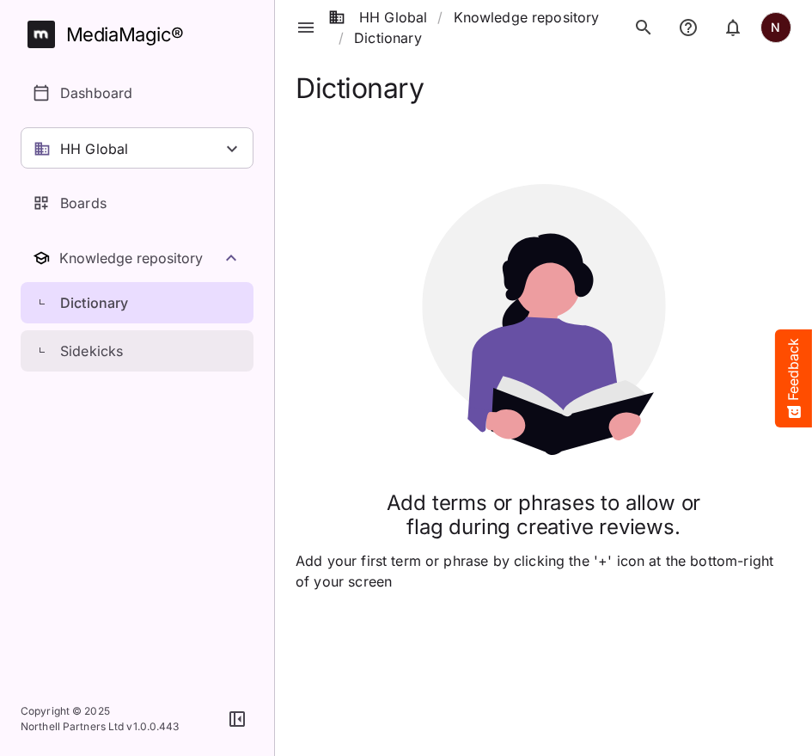
click at [100, 353] on p "Sidekicks" at bounding box center [91, 350] width 63 height 21
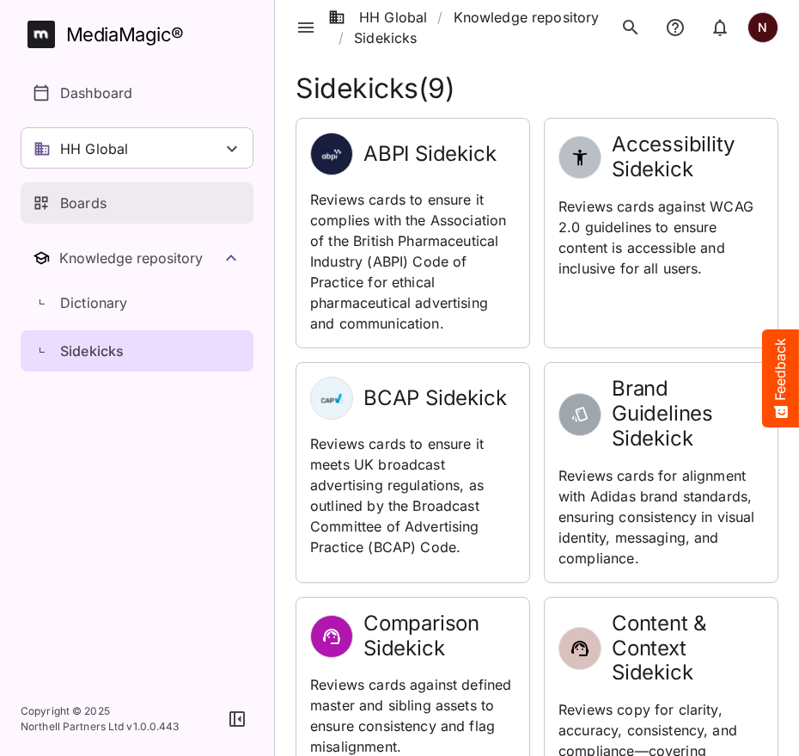
click at [78, 191] on link "Boards" at bounding box center [137, 202] width 233 height 41
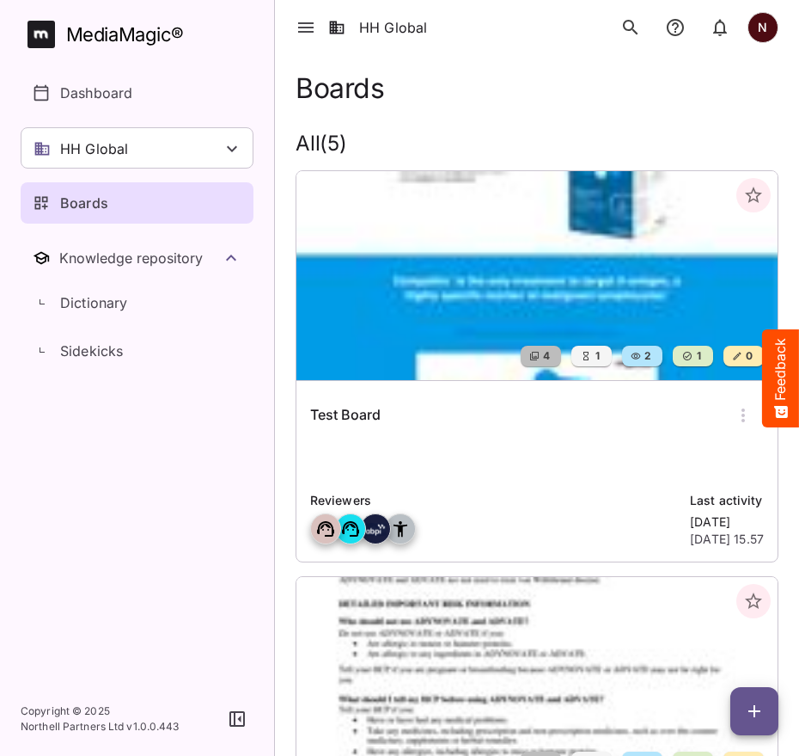
click at [443, 426] on div "Test Board" at bounding box center [537, 415] width 454 height 41
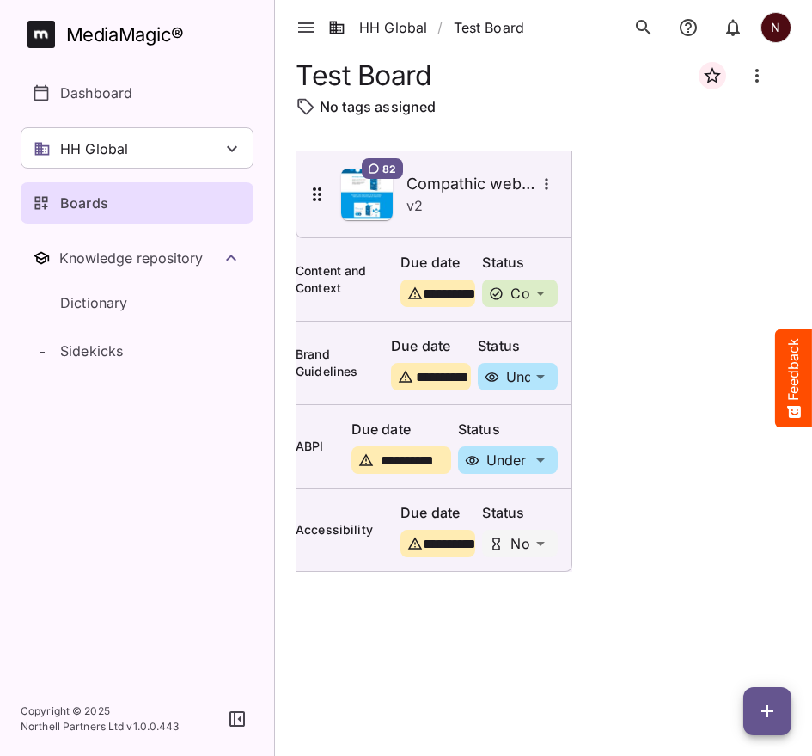
click at [324, 374] on td "**********" at bounding box center [434, 363] width 277 height 83
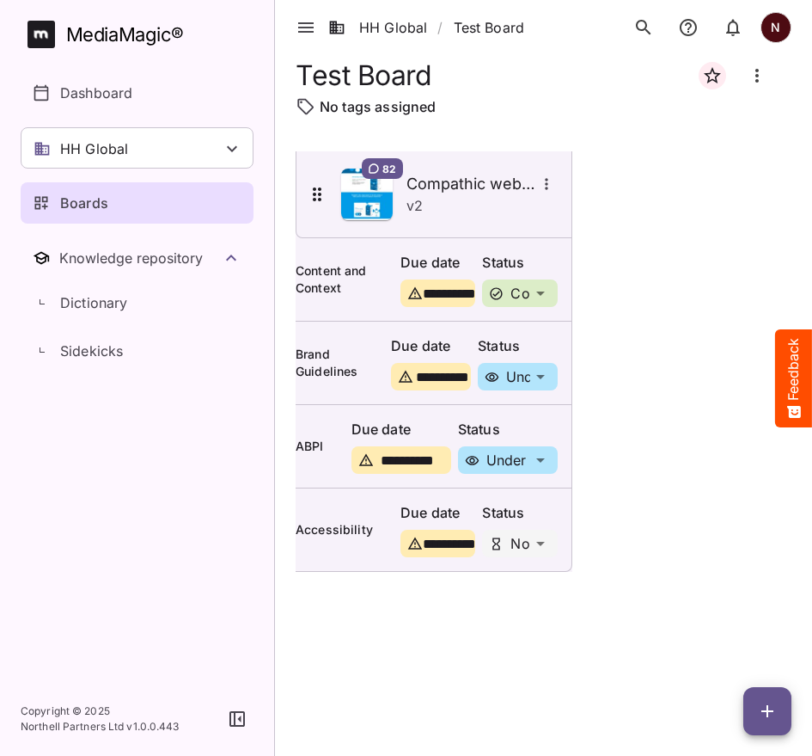
click at [236, 720] on icon "button" at bounding box center [237, 718] width 15 height 15
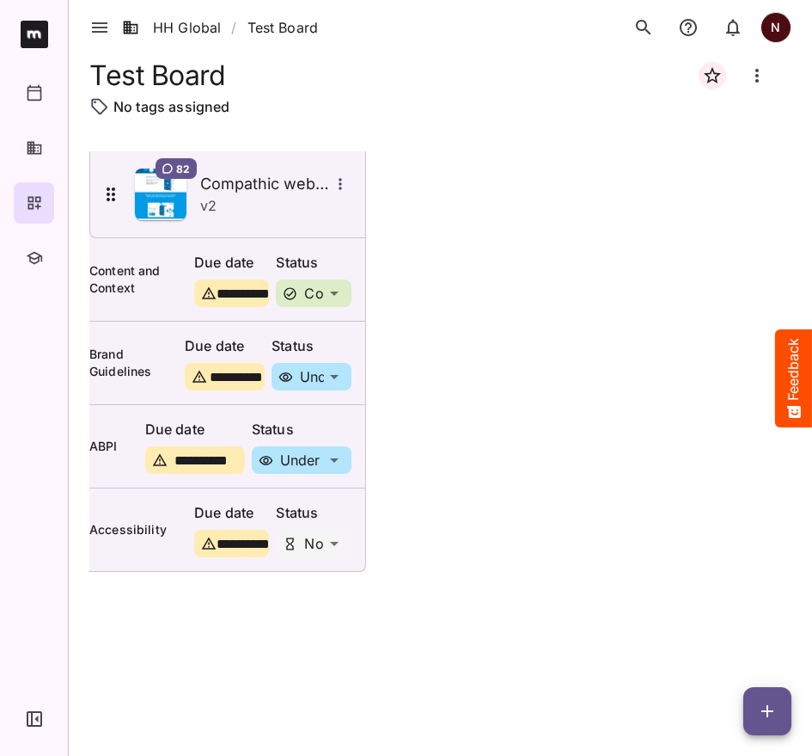
click at [770, 29] on div "N" at bounding box center [776, 27] width 31 height 31
click at [530, 66] on div at bounding box center [406, 378] width 812 height 756
click at [100, 28] on icon "button" at bounding box center [99, 27] width 15 height 10
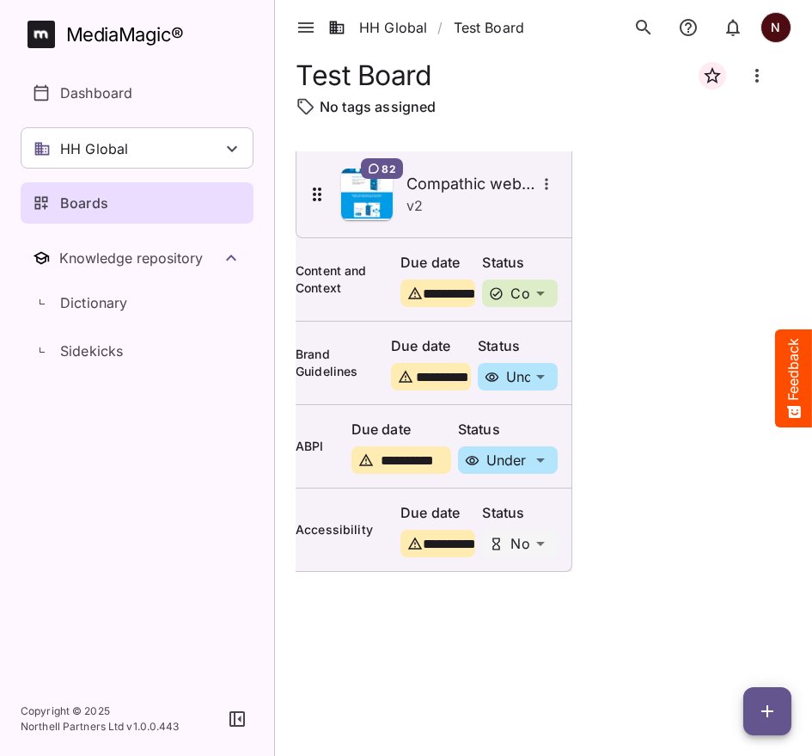
click at [236, 720] on icon "button" at bounding box center [237, 718] width 15 height 15
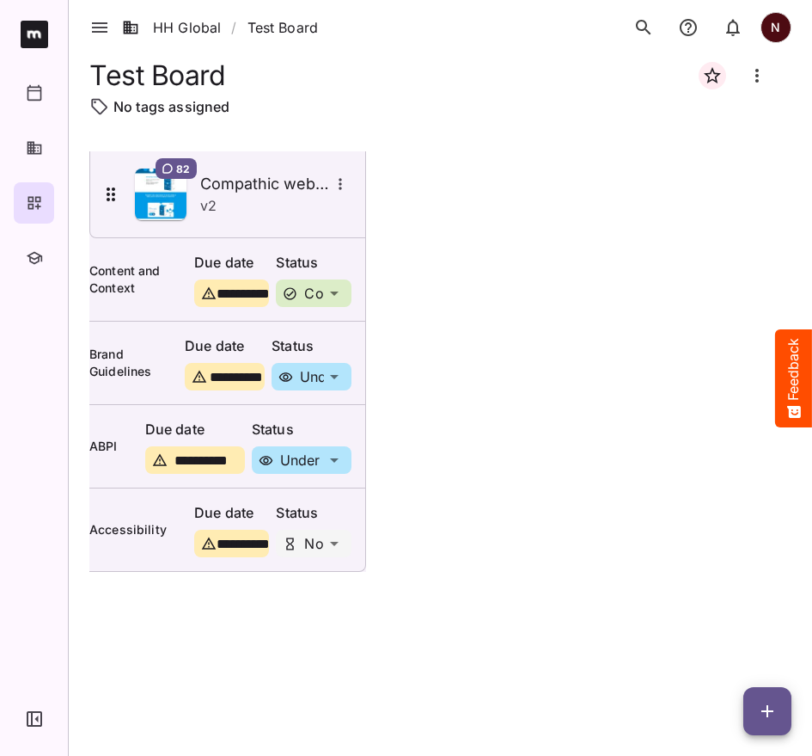
click at [649, 29] on icon "search" at bounding box center [644, 27] width 21 height 21
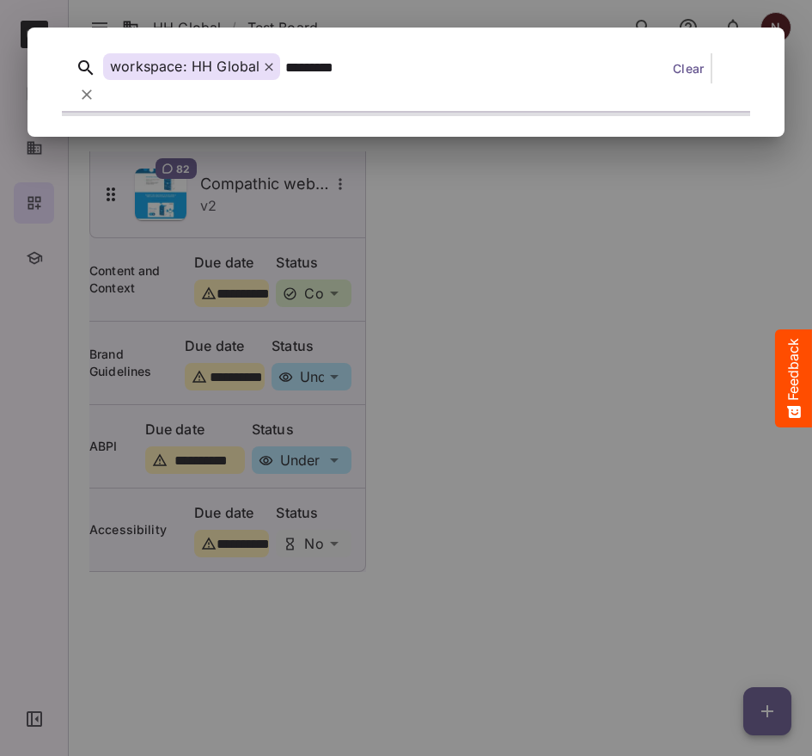
click at [627, 10] on button "search" at bounding box center [644, 27] width 34 height 34
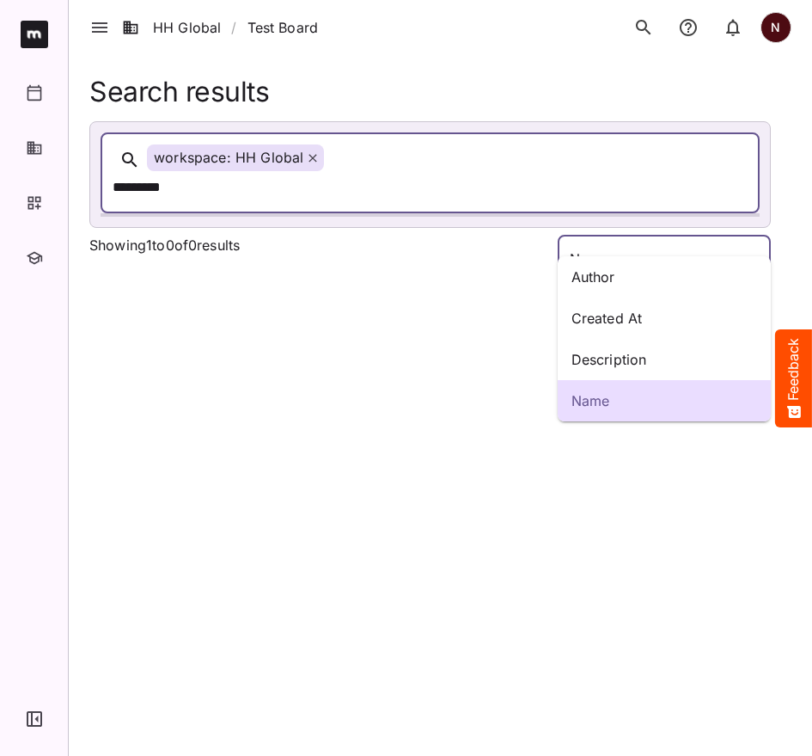
click at [749, 236] on div "Author Created At Description Name HH Global / Test Board N HH Global HH Global…" at bounding box center [406, 148] width 812 height 297
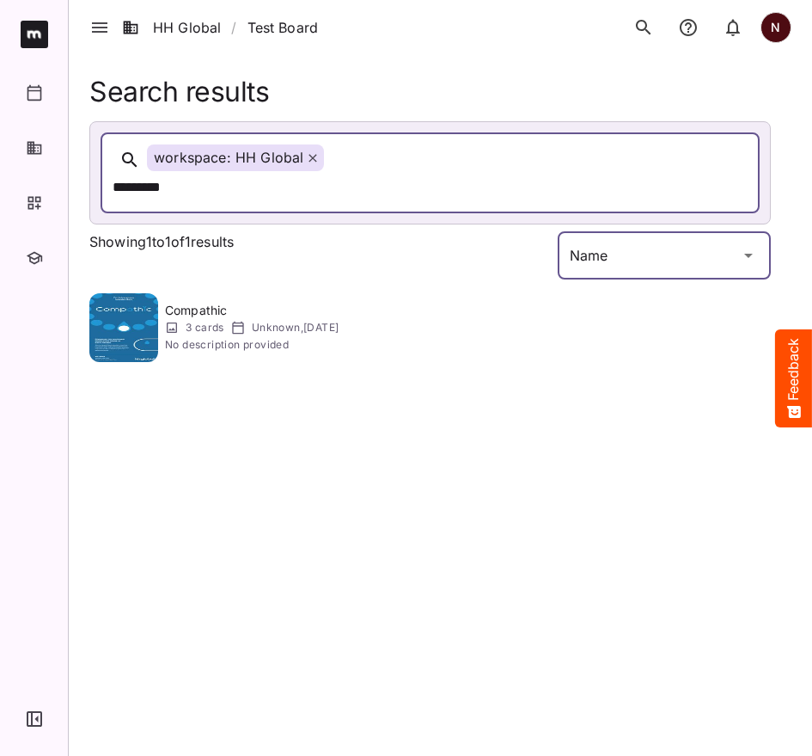
click at [747, 234] on div "HH Global / Test Board N HH Global HH Global Create new workspace Knowledge rep…" at bounding box center [406, 182] width 812 height 365
click at [271, 27] on li "Test Board" at bounding box center [283, 27] width 71 height 21
click at [34, 199] on icon "button" at bounding box center [34, 202] width 17 height 17
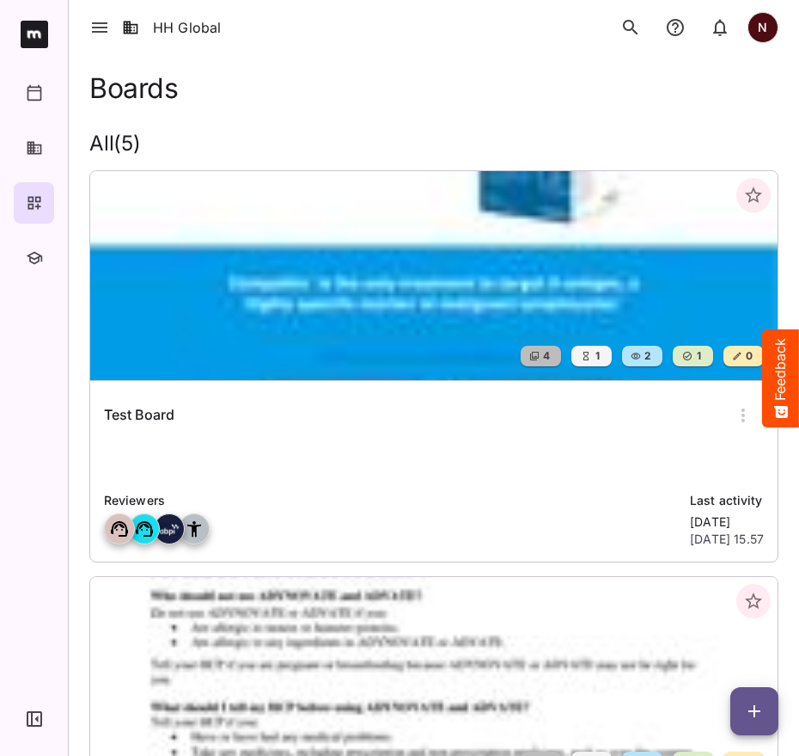
click at [279, 297] on img at bounding box center [434, 275] width 688 height 209
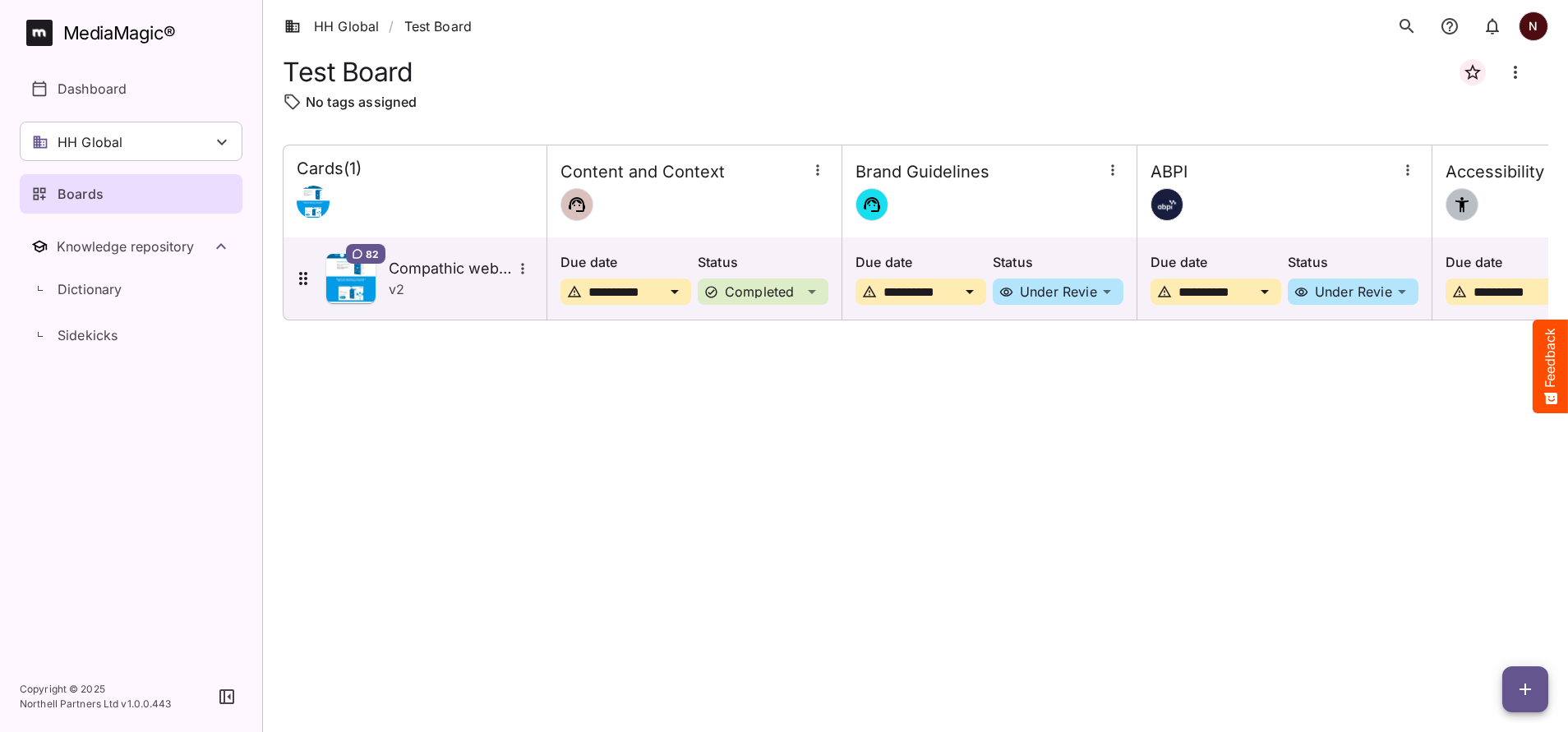
click at [776, 174] on icon "button" at bounding box center [817, 169] width 16 height 16
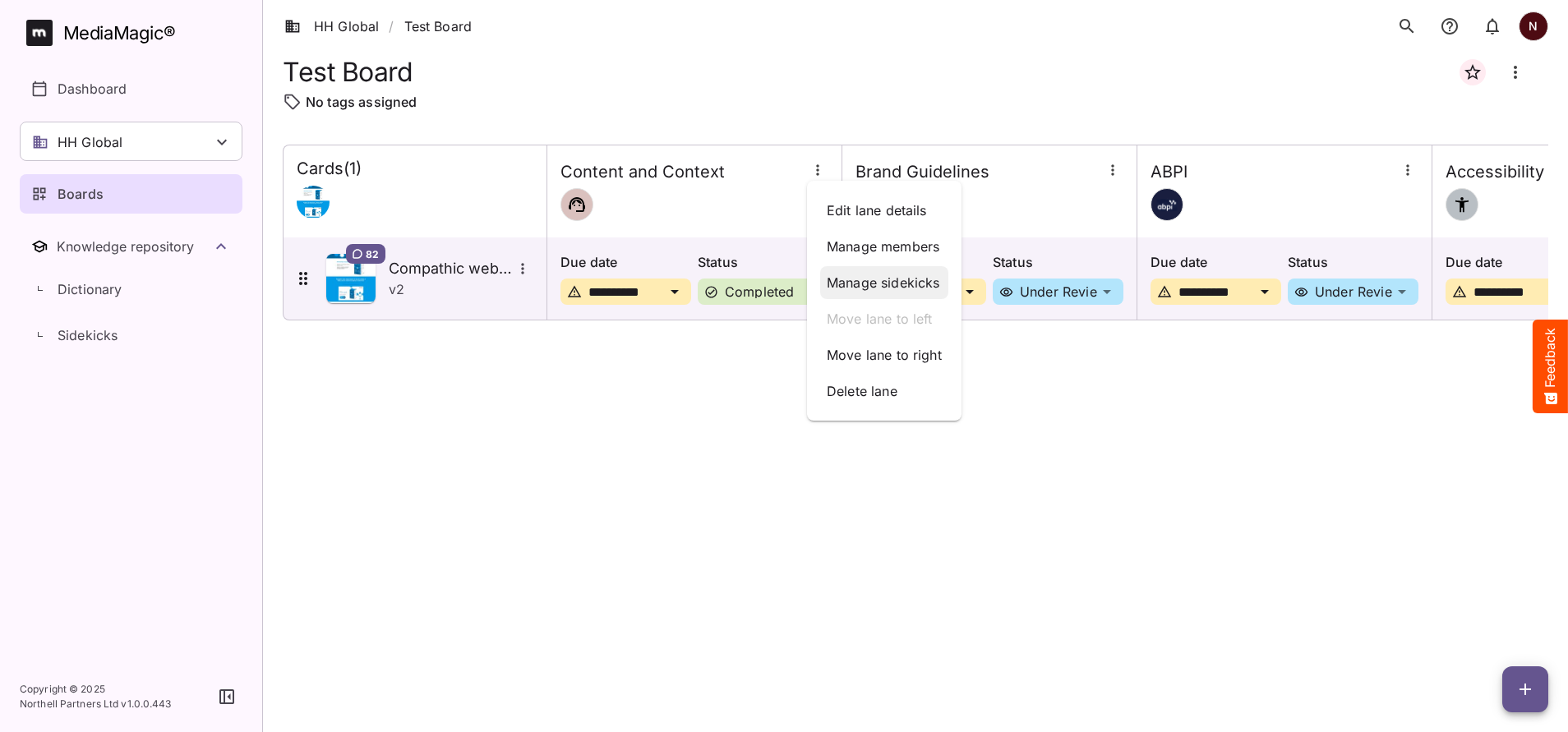
click at [776, 277] on p "Manage sidekicks" at bounding box center [884, 282] width 115 height 20
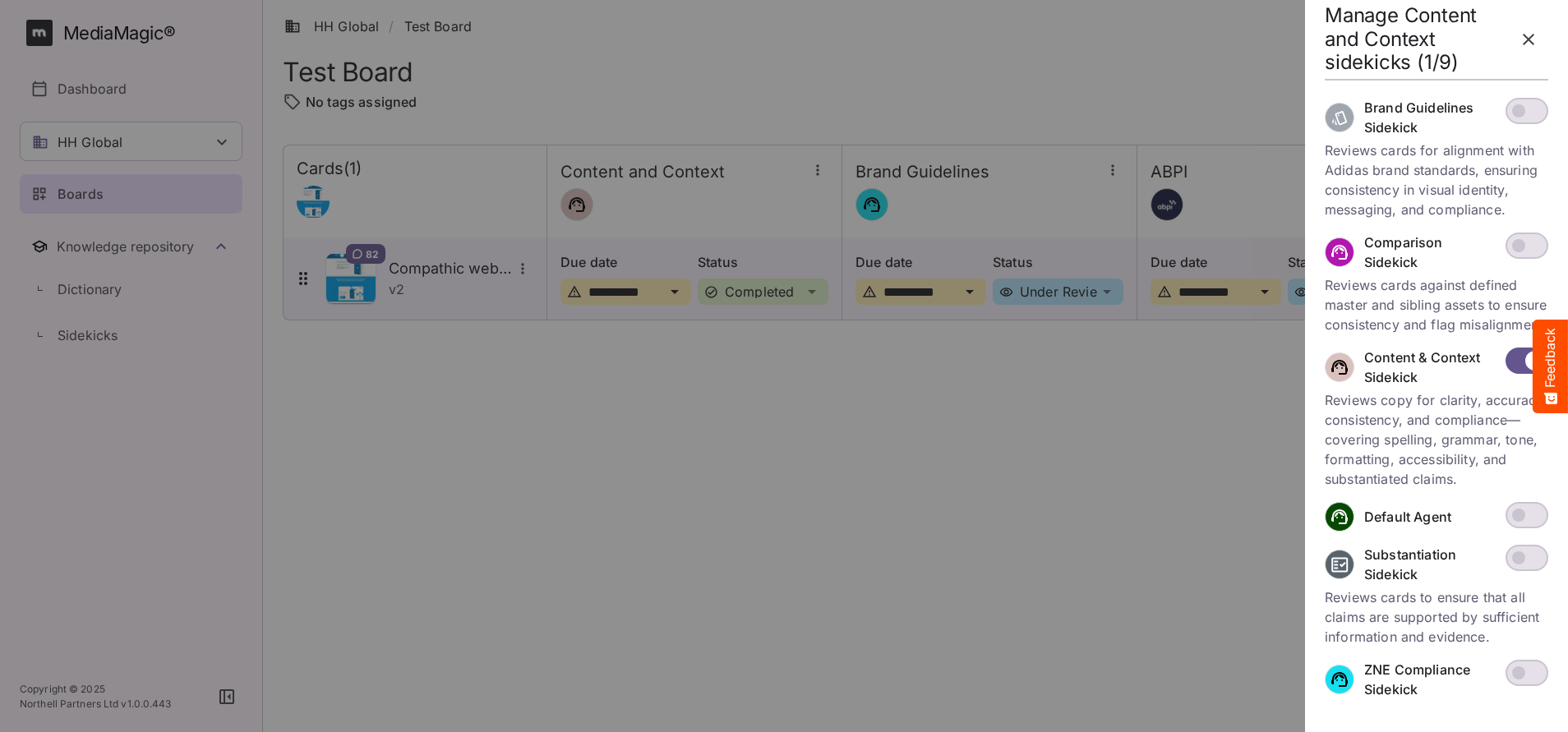
scroll to position [543, 0]
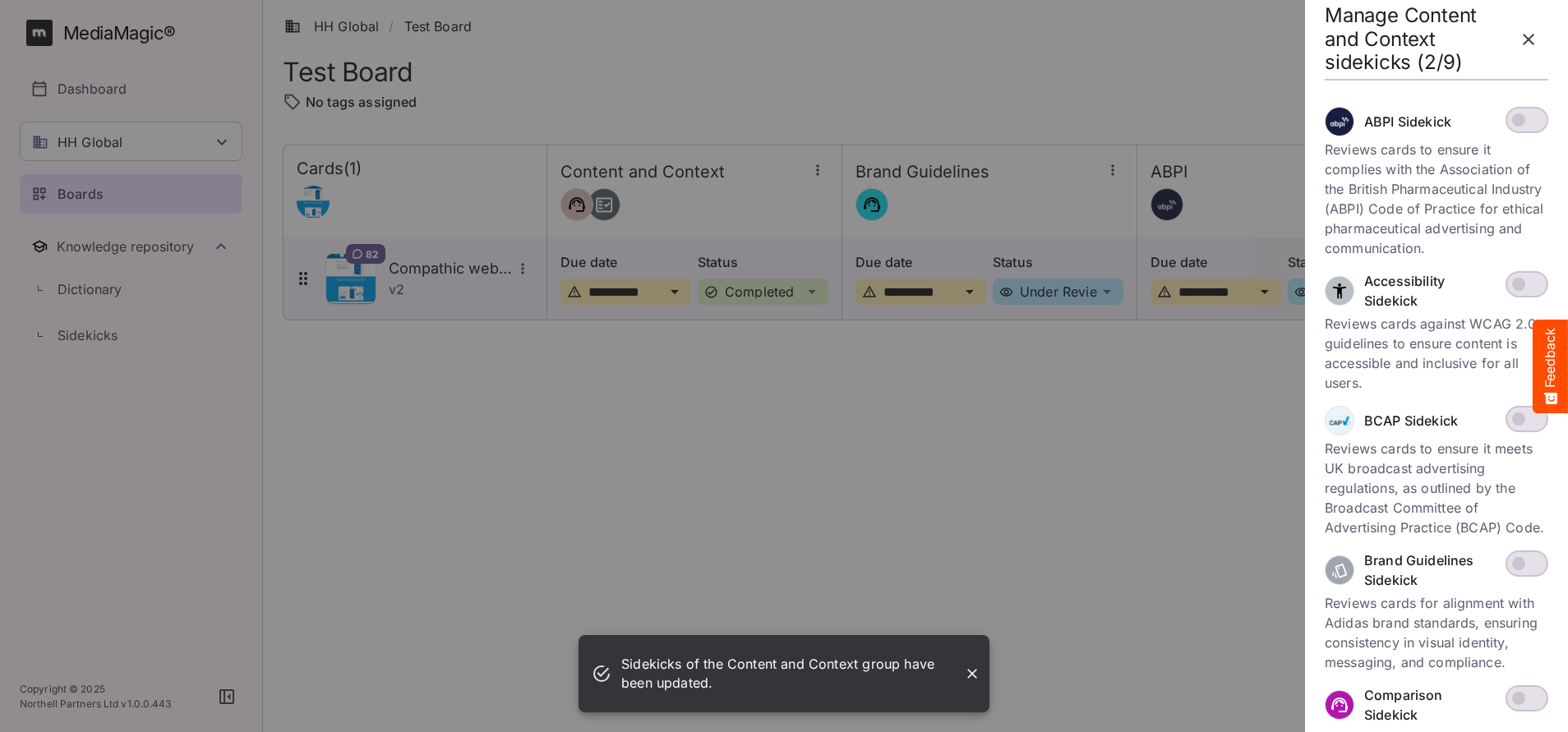
click at [776, 669] on icon "Close" at bounding box center [971, 673] width 16 height 16
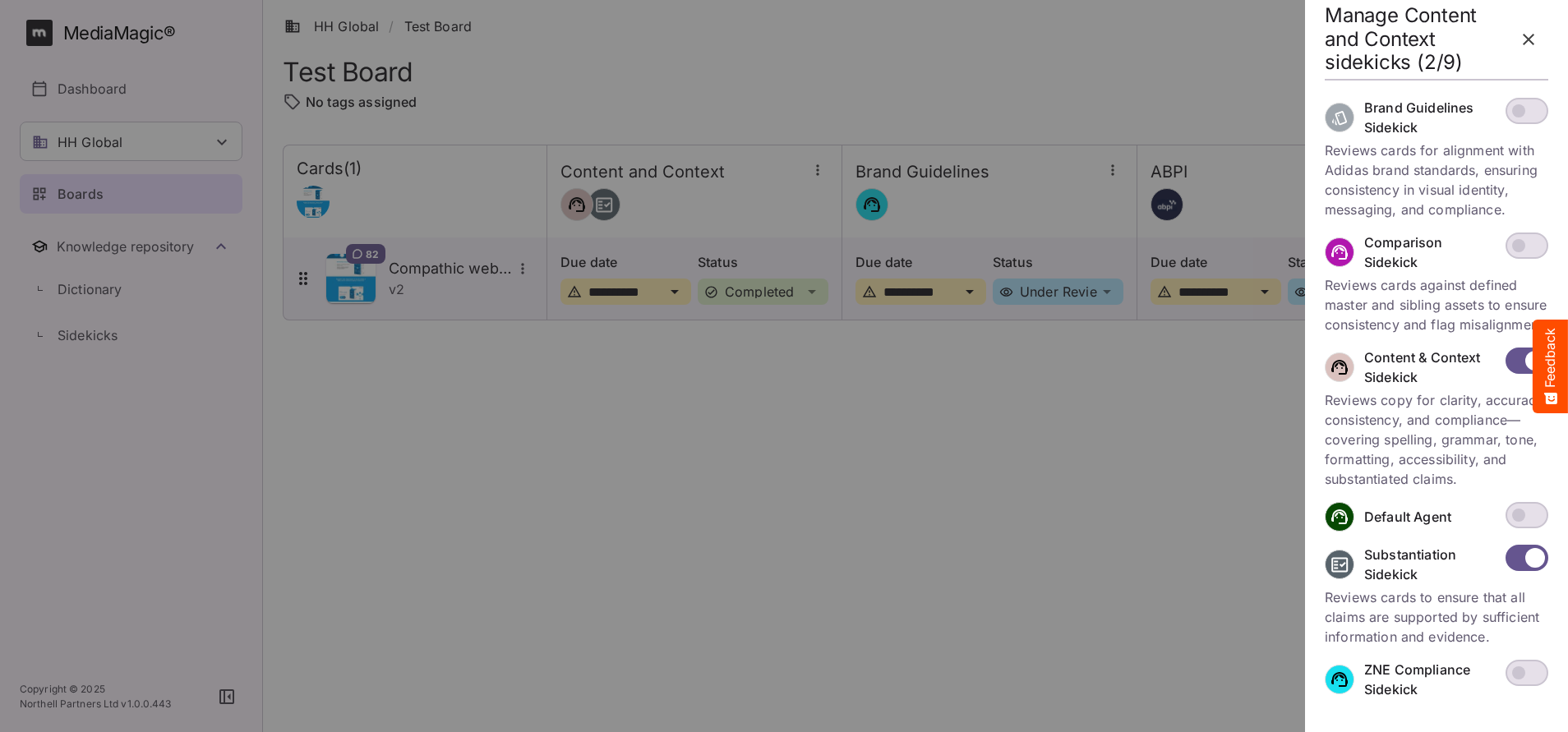
scroll to position [551, 0]
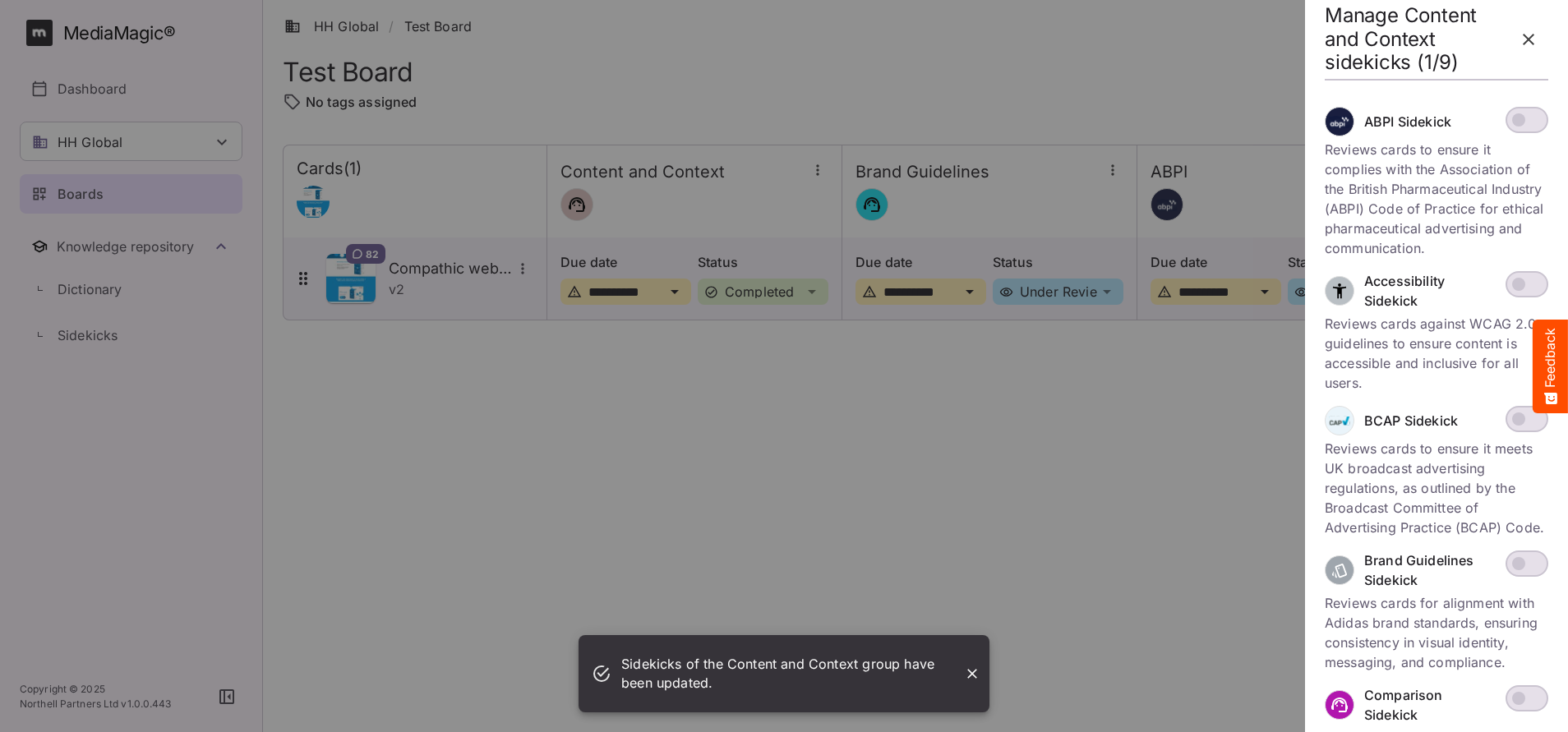
click at [776, 676] on div "Sidekicks of the Content and Context group have been updated." at bounding box center [784, 674] width 411 height 77
click at [776, 674] on icon "Close" at bounding box center [971, 673] width 16 height 16
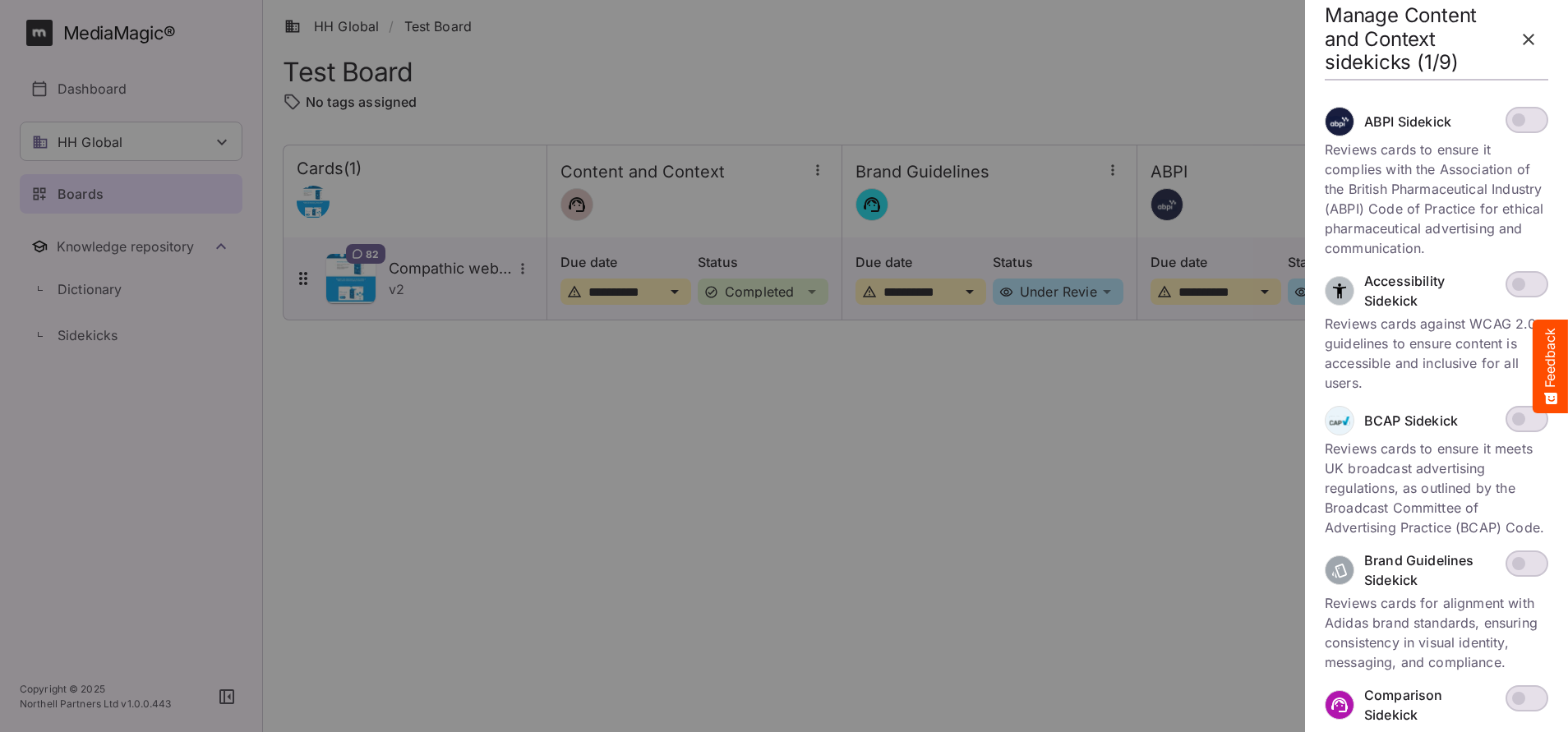
click at [776, 49] on icon "button" at bounding box center [1529, 39] width 20 height 20
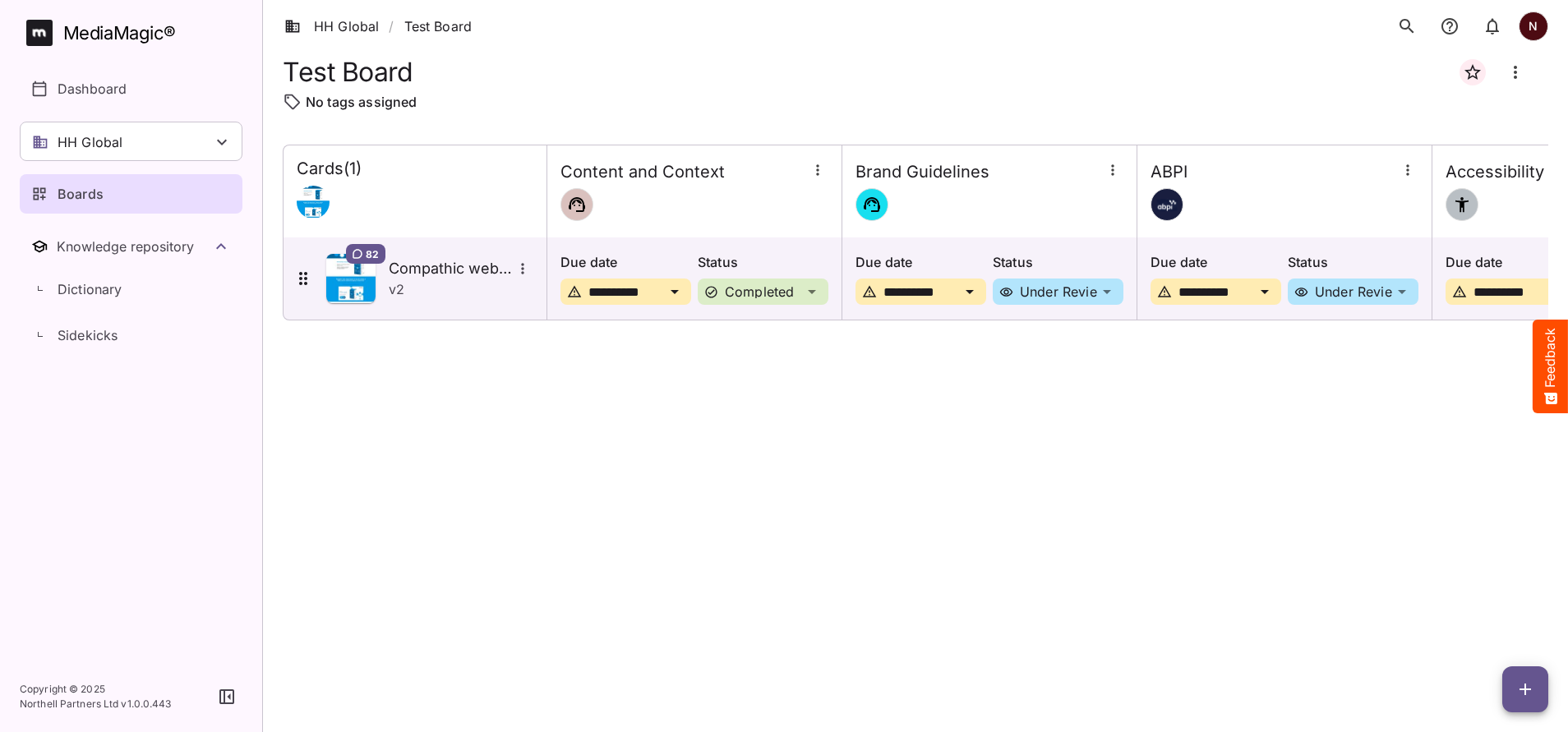
click at [776, 181] on div at bounding box center [817, 172] width 21 height 25
click at [776, 173] on icon "button" at bounding box center [817, 169] width 16 height 16
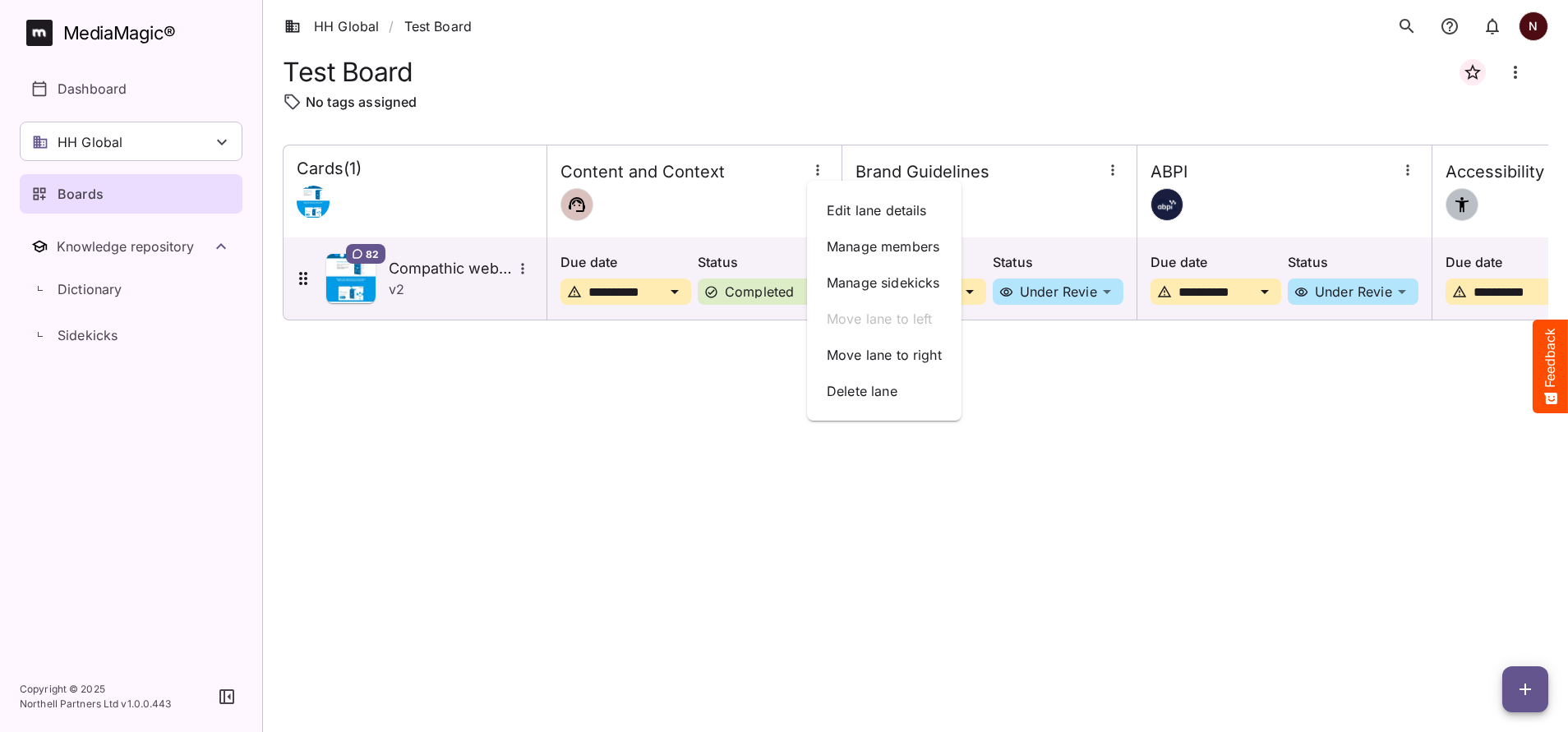
click at [586, 497] on div at bounding box center [784, 366] width 1568 height 732
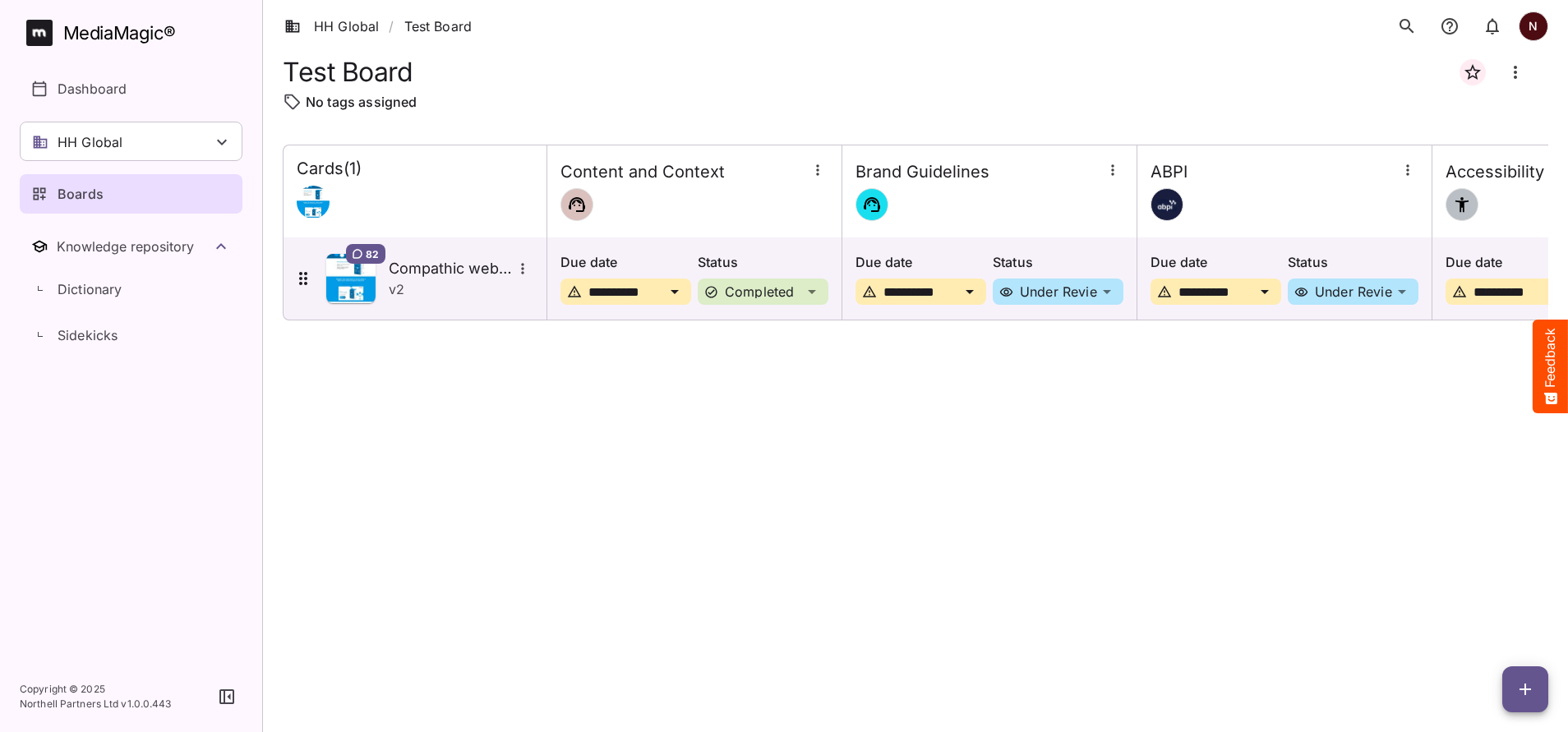
click at [776, 74] on icon "Board more options" at bounding box center [1515, 72] width 20 height 20
click at [776, 700] on div at bounding box center [784, 366] width 1568 height 732
click at [776, 690] on icon "button" at bounding box center [1525, 689] width 11 height 11
click at [776, 583] on p "Add new card" at bounding box center [1484, 584] width 89 height 20
click at [776, 682] on icon "button" at bounding box center [1525, 689] width 20 height 20
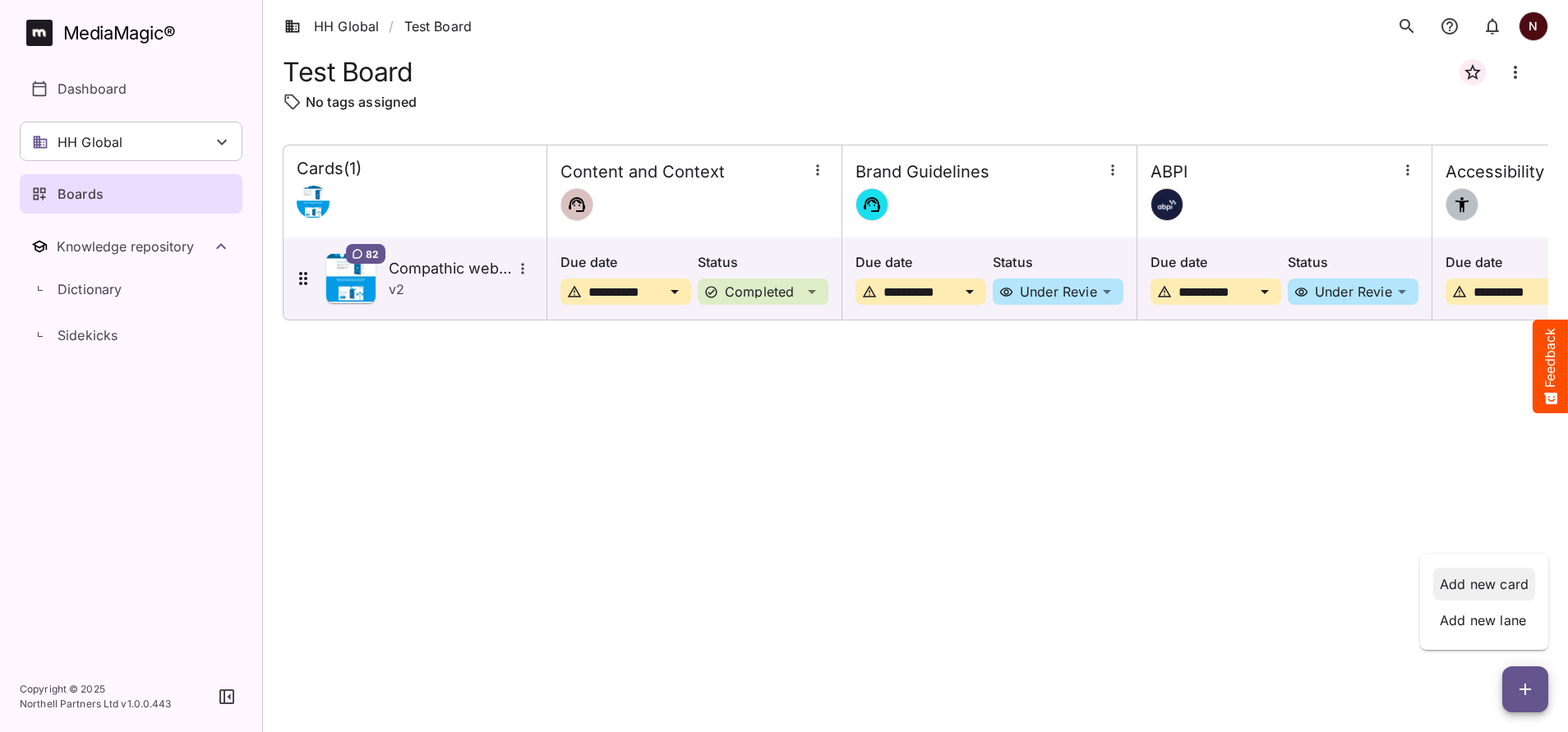
click at [776, 588] on p "Add new card" at bounding box center [1484, 584] width 89 height 20
